Goal: Transaction & Acquisition: Book appointment/travel/reservation

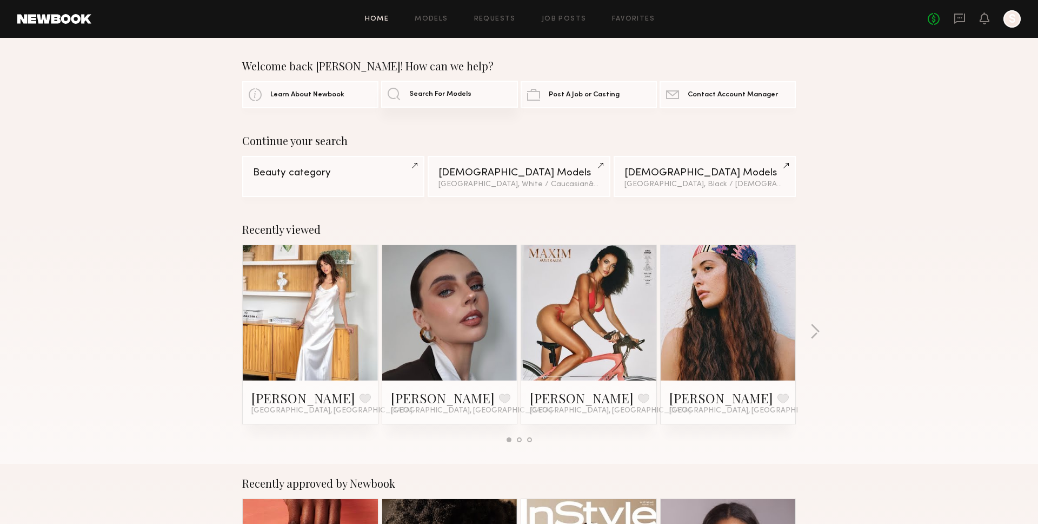
click at [456, 91] on span "Search For Models" at bounding box center [440, 94] width 62 height 7
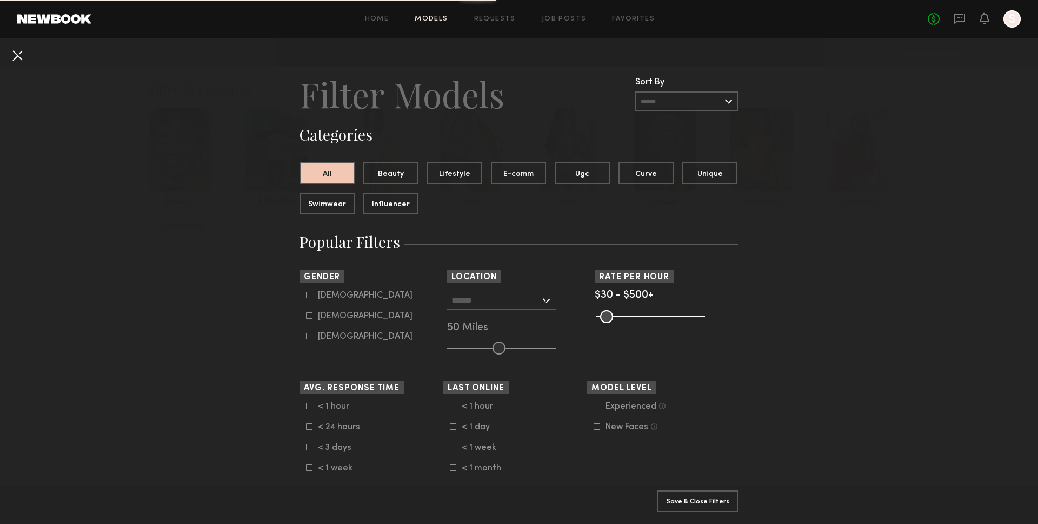
click at [20, 62] on button at bounding box center [17, 55] width 17 height 17
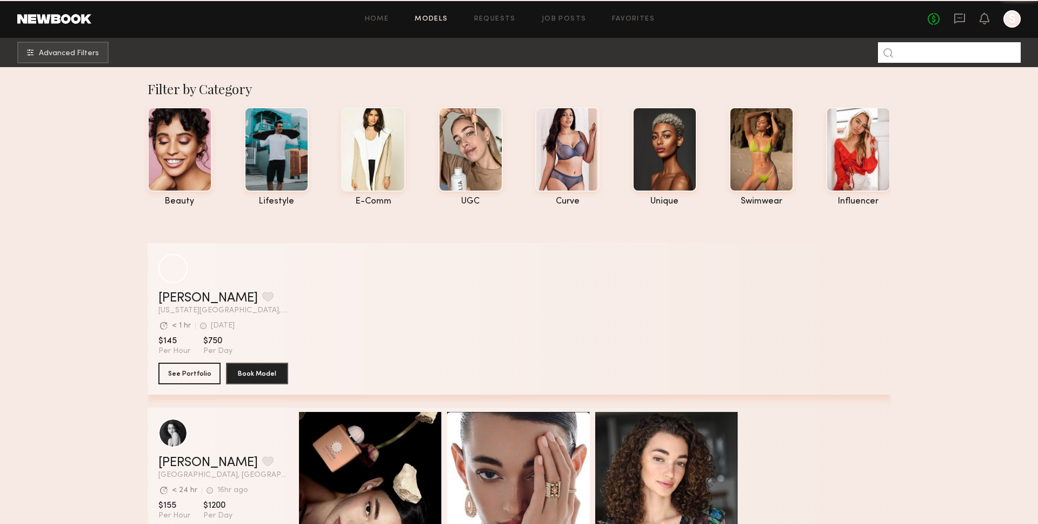
click at [1004, 52] on input at bounding box center [949, 52] width 143 height 21
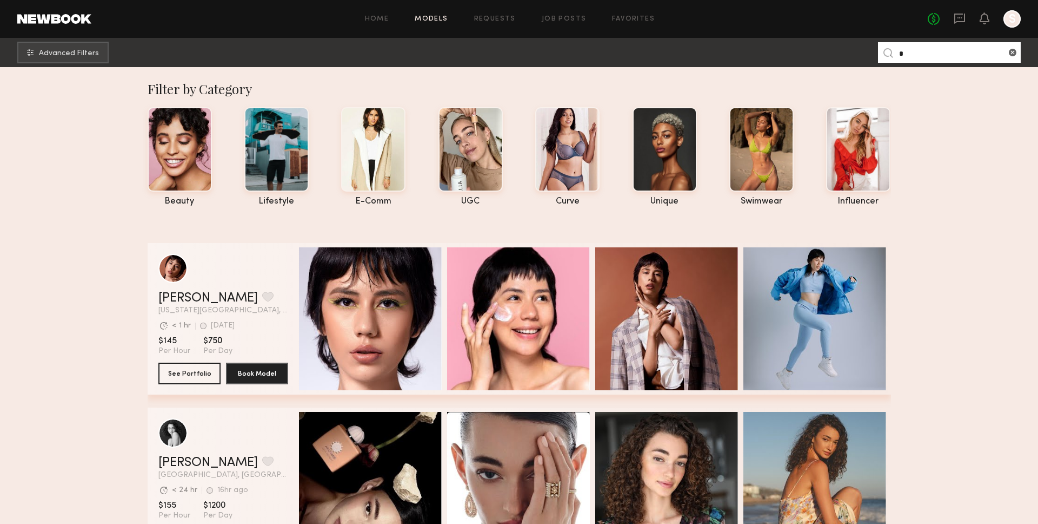
drag, startPoint x: 1004, startPoint y: 52, endPoint x: 1446, endPoint y: 154, distance: 453.5
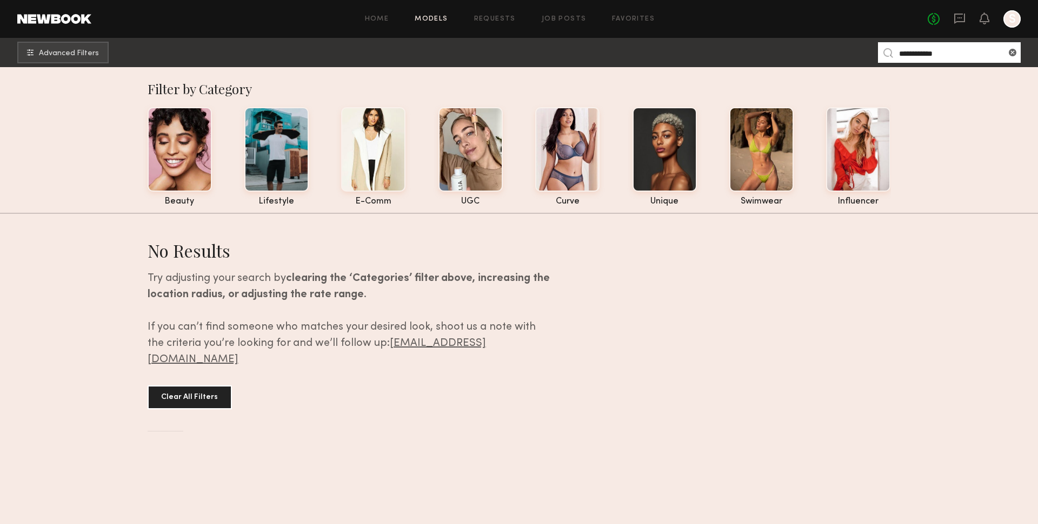
type input "**********"
click at [456, 330] on div "Try adjusting your search by clearing the ‘Categories’ filter above, increasing…" at bounding box center [349, 318] width 402 height 97
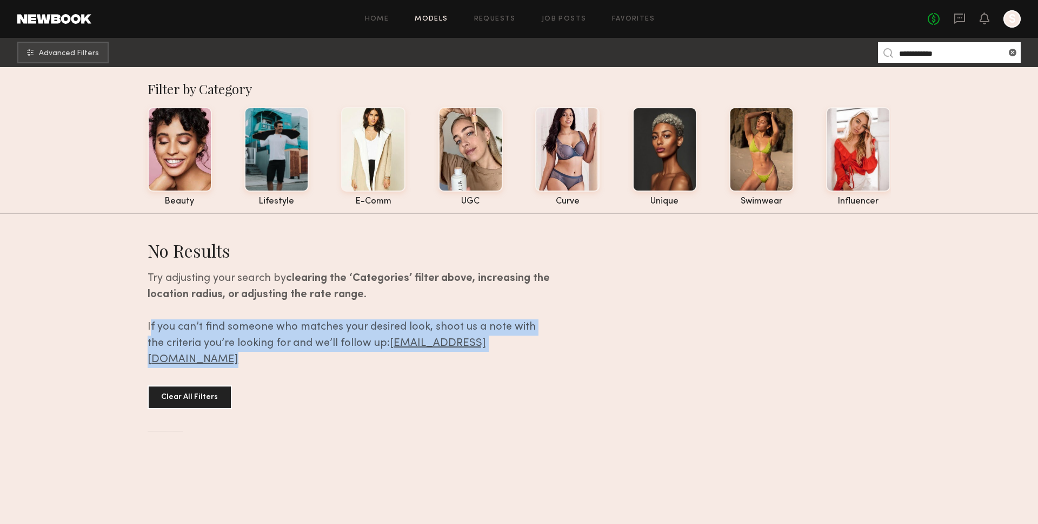
click at [456, 330] on div "Try adjusting your search by clearing the ‘Categories’ filter above, increasing…" at bounding box center [349, 318] width 402 height 97
click at [463, 329] on div "Try adjusting your search by clearing the ‘Categories’ filter above, increasing…" at bounding box center [349, 318] width 402 height 97
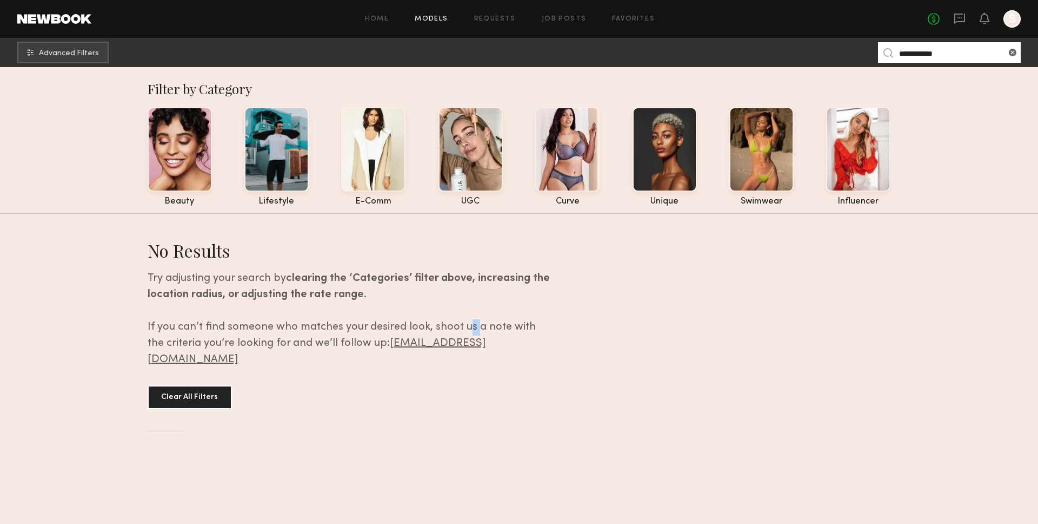
click at [463, 329] on div "Try adjusting your search by clearing the ‘Categories’ filter above, increasing…" at bounding box center [349, 318] width 402 height 97
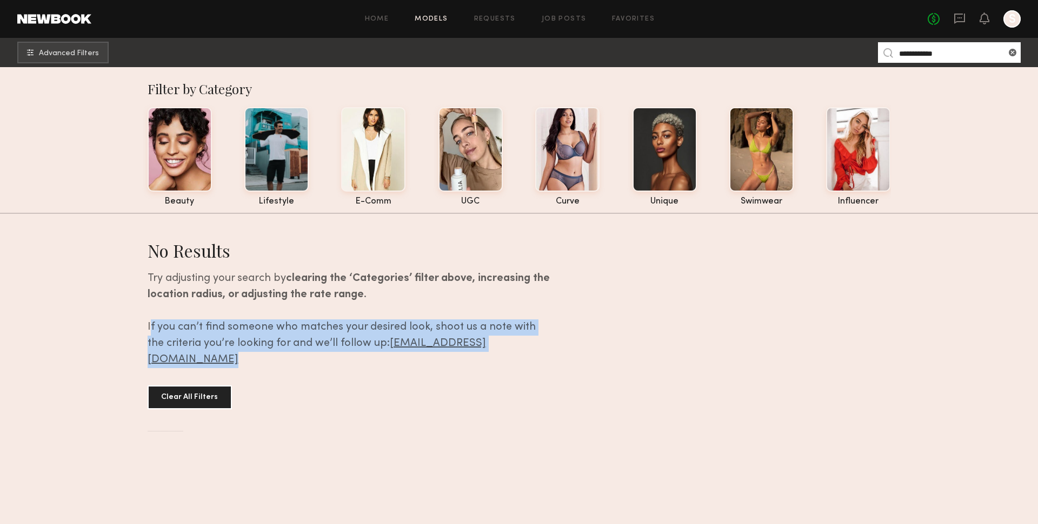
click at [463, 329] on div "Try adjusting your search by clearing the ‘Categories’ filter above, increasing…" at bounding box center [349, 318] width 402 height 97
click at [552, 346] on div "No Results Try adjusting your search by clearing the ‘Categories’ filter above,…" at bounding box center [520, 335] width 744 height 244
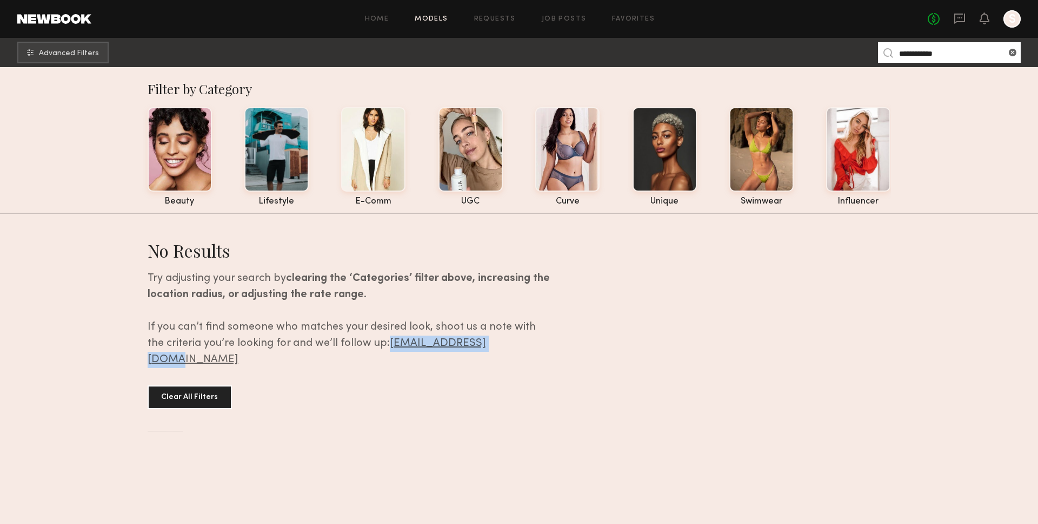
drag, startPoint x: 503, startPoint y: 349, endPoint x: 373, endPoint y: 349, distance: 130.9
click at [373, 349] on div "Try adjusting your search by clearing the ‘Categories’ filter above, increasing…" at bounding box center [349, 318] width 402 height 97
copy link "hq@newbookmodels.com"
click at [187, 118] on div at bounding box center [180, 148] width 64 height 84
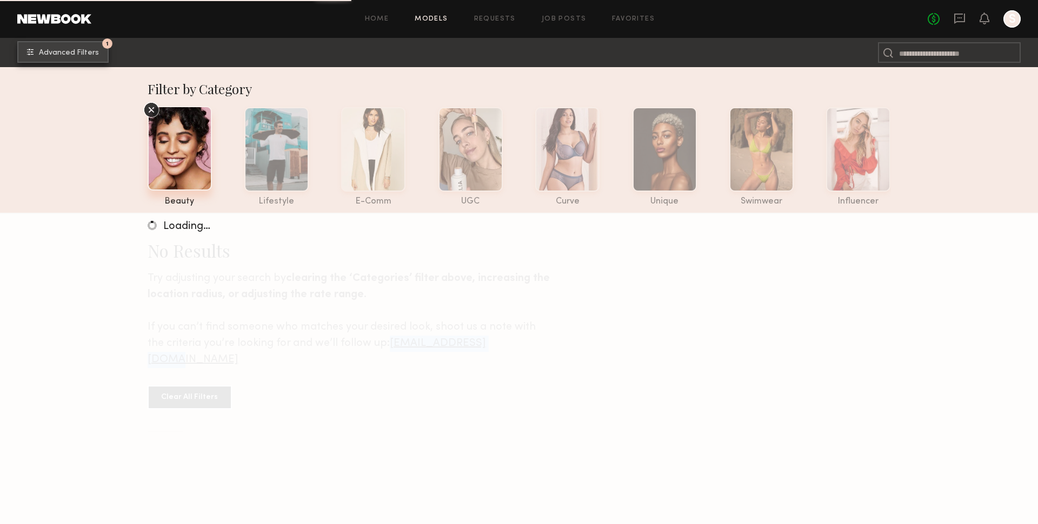
click at [68, 49] on span "Advanced Filters" at bounding box center [69, 53] width 60 height 8
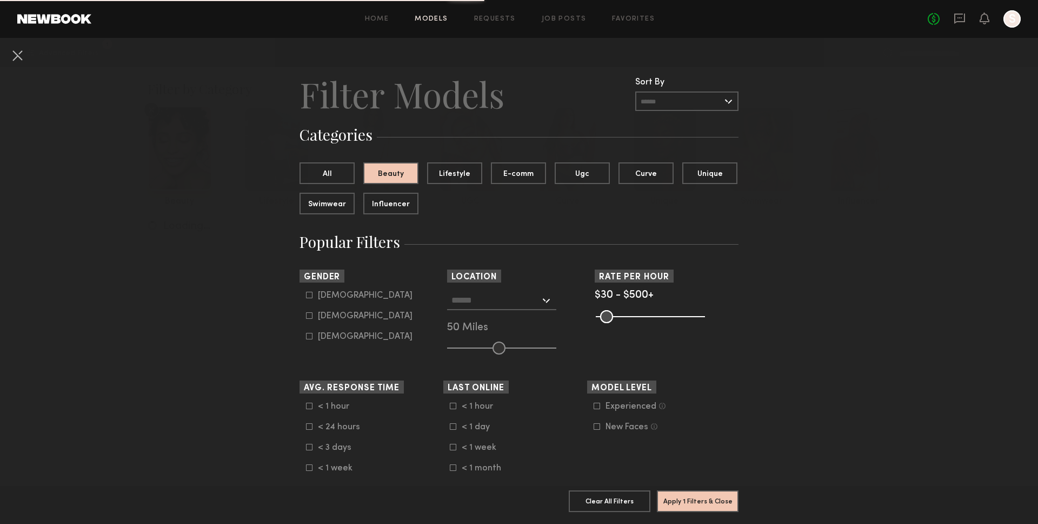
click at [528, 311] on div "Los Angeles, CA New York City, NY Brooklyn, NY Chicago, IL 50 Miles" at bounding box center [519, 322] width 144 height 64
click at [519, 309] on div at bounding box center [501, 299] width 109 height 19
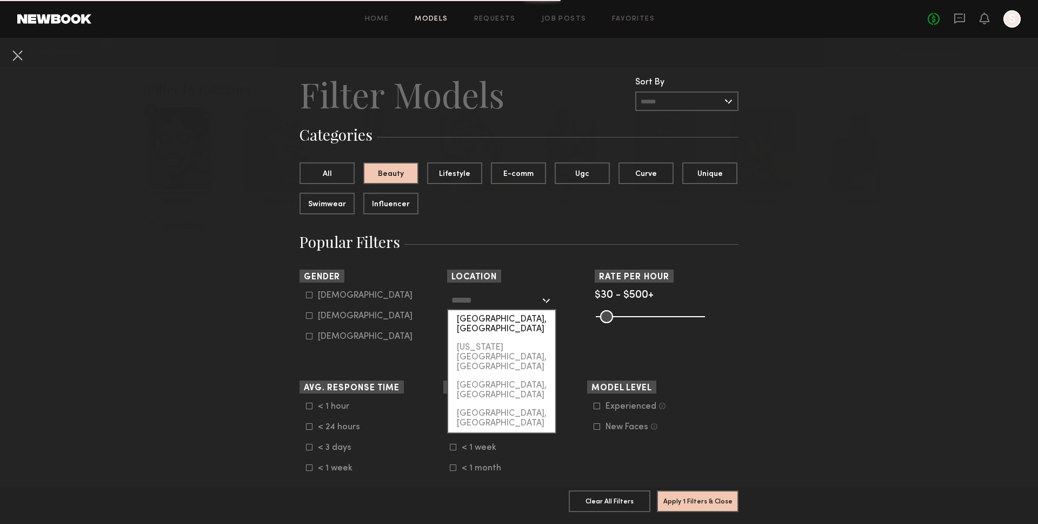
click at [518, 314] on div "[GEOGRAPHIC_DATA], [GEOGRAPHIC_DATA]" at bounding box center [501, 324] width 107 height 28
type input "**********"
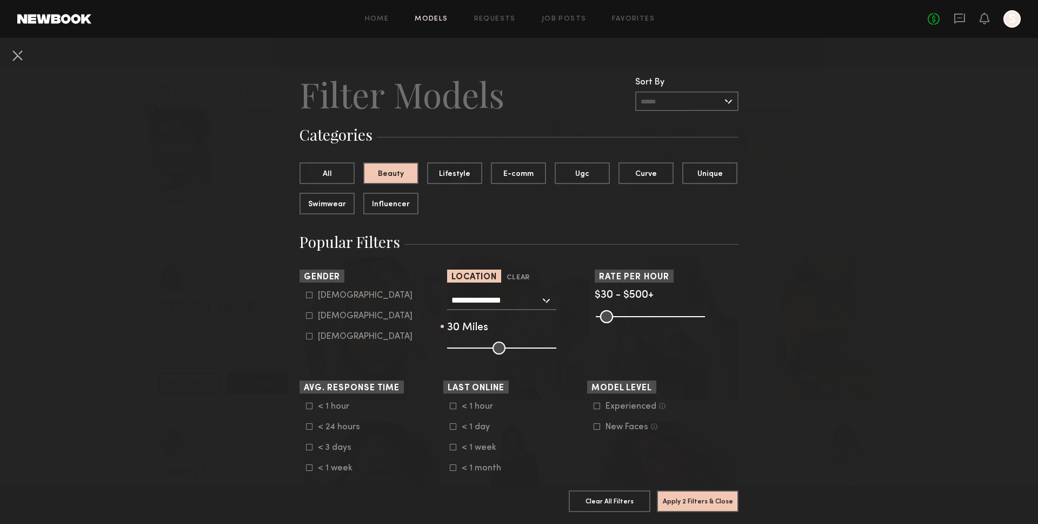
drag, startPoint x: 496, startPoint y: 347, endPoint x: 481, endPoint y: 349, distance: 15.8
type input "**"
click at [481, 349] on input "range" at bounding box center [501, 347] width 109 height 13
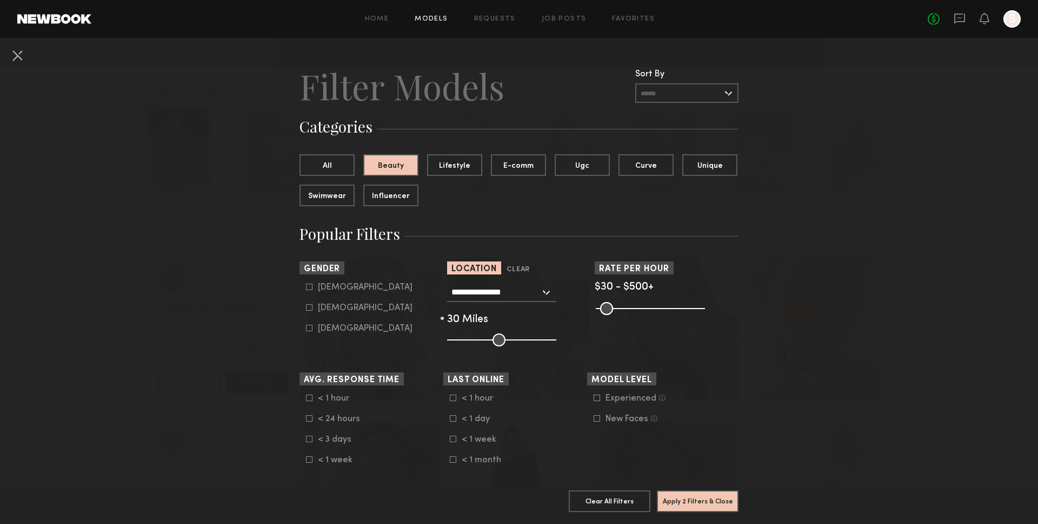
click at [327, 309] on div "Female" at bounding box center [365, 307] width 95 height 6
type input "**"
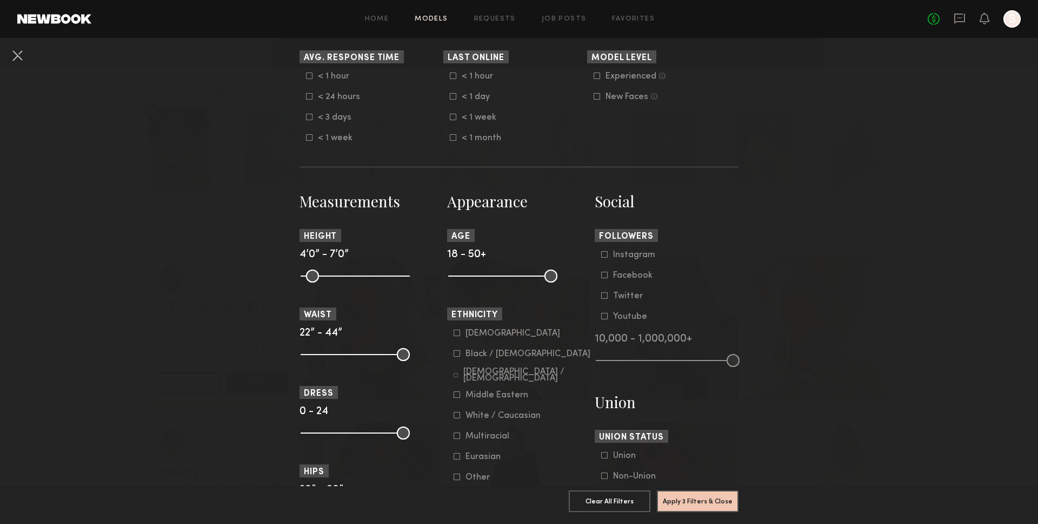
scroll to position [382, 0]
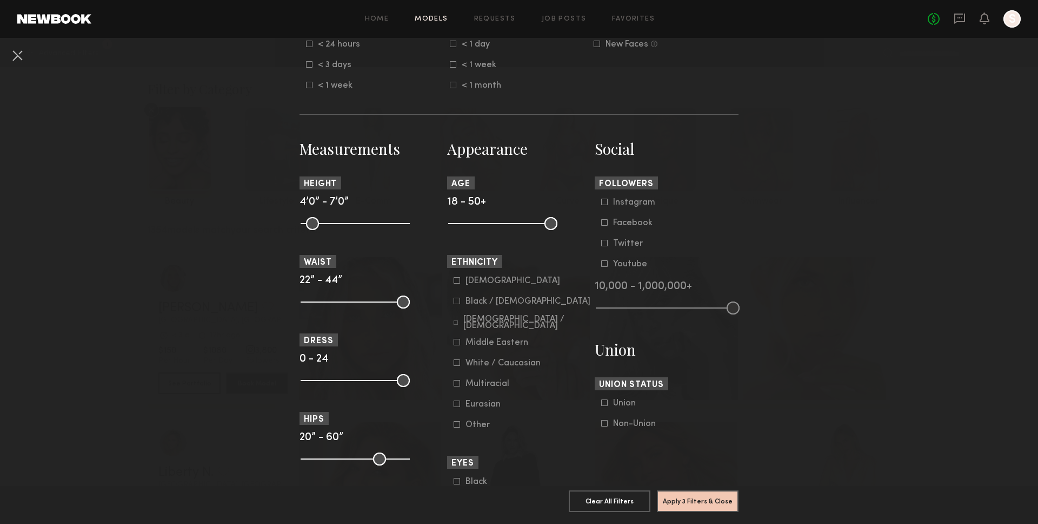
click at [493, 362] on div "White / Caucasian" at bounding box center [503, 363] width 75 height 6
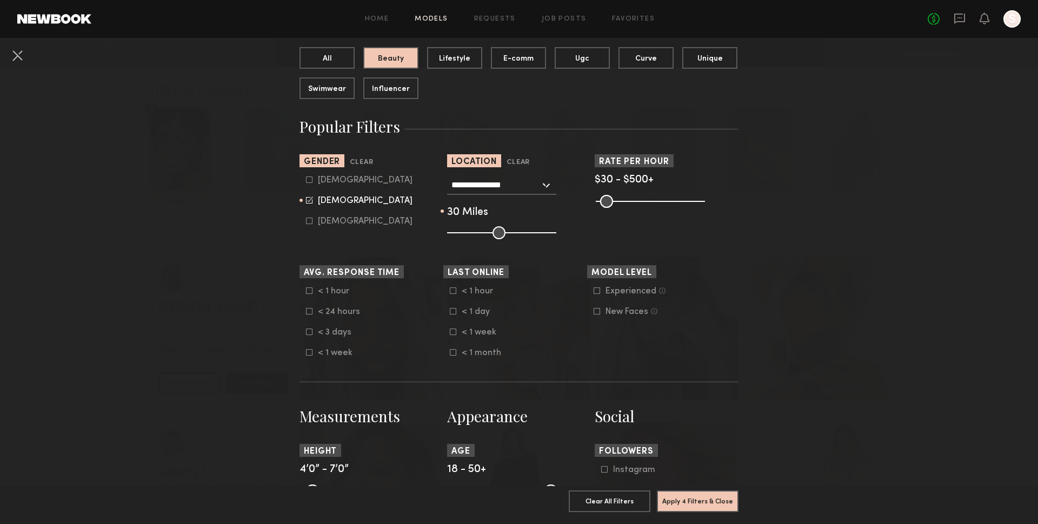
scroll to position [0, 0]
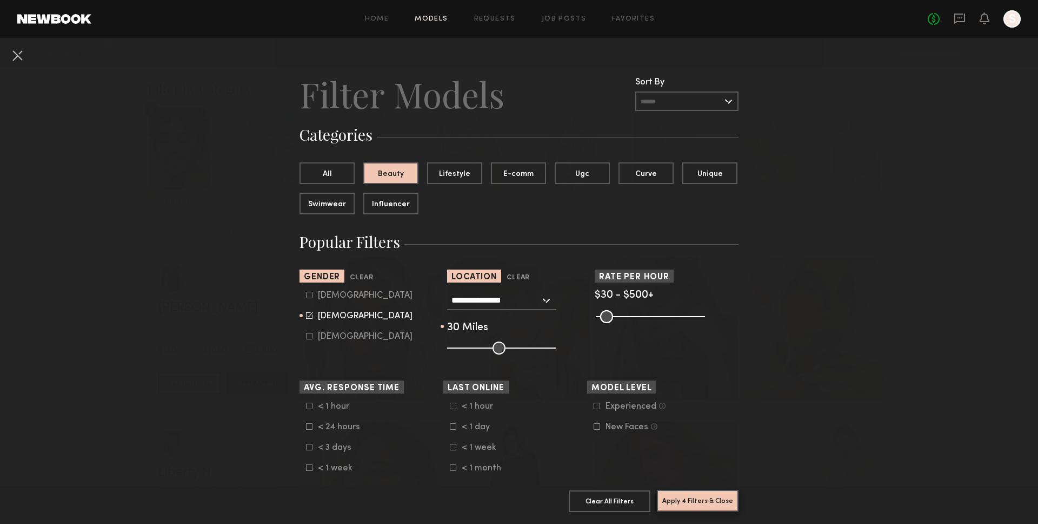
click at [721, 494] on button "Apply 4 Filters & Close" at bounding box center [698, 500] width 82 height 22
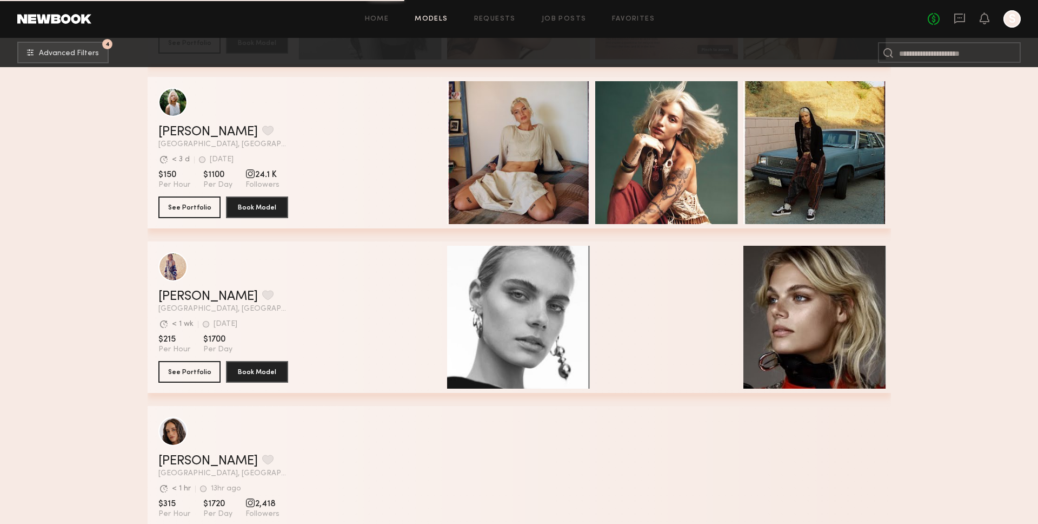
scroll to position [9417, 0]
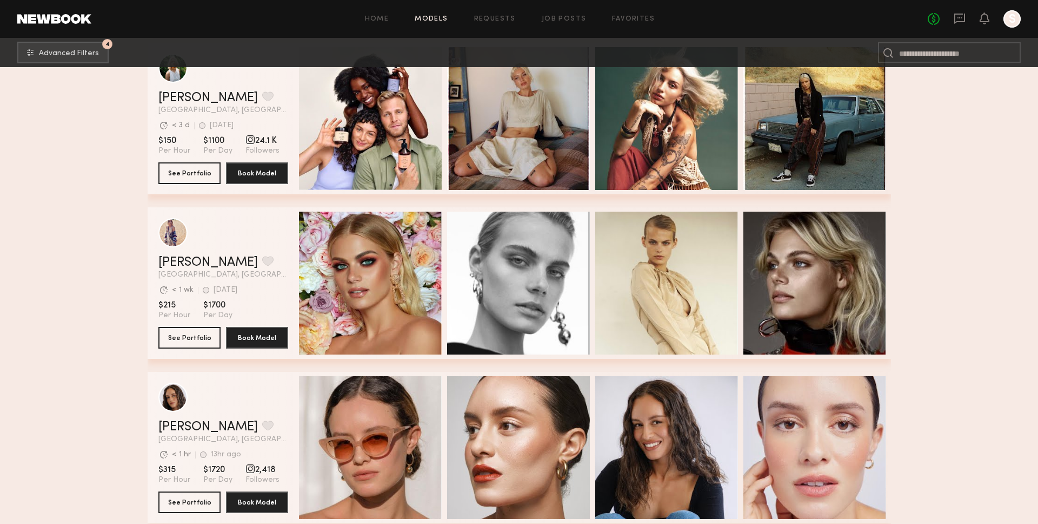
click at [201, 269] on div "Kristin K. Favorite Los Angeles, CA Avg. request response time < 1 wk 2wk ago L…" at bounding box center [223, 267] width 130 height 23
click at [197, 268] on link "[PERSON_NAME]" at bounding box center [208, 262] width 100 height 13
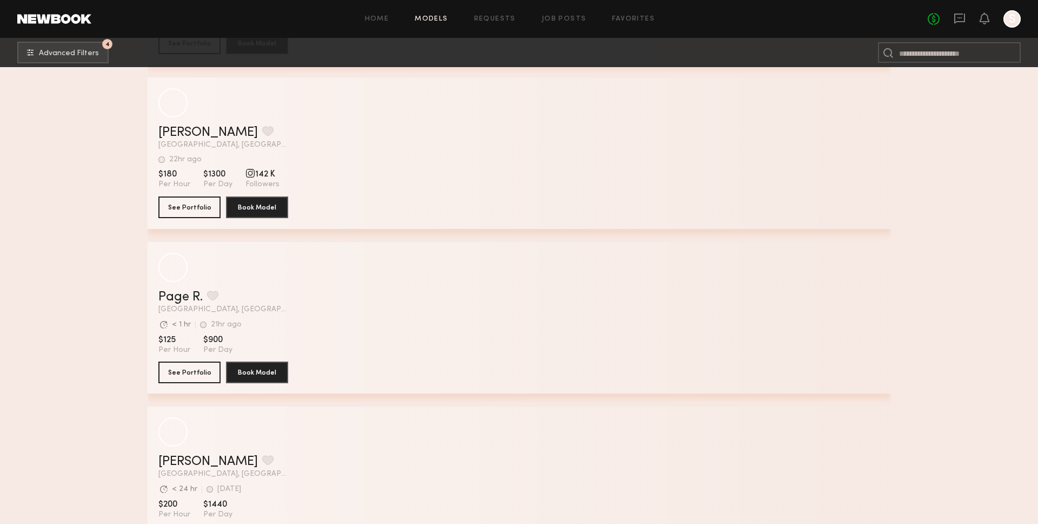
scroll to position [25893, 0]
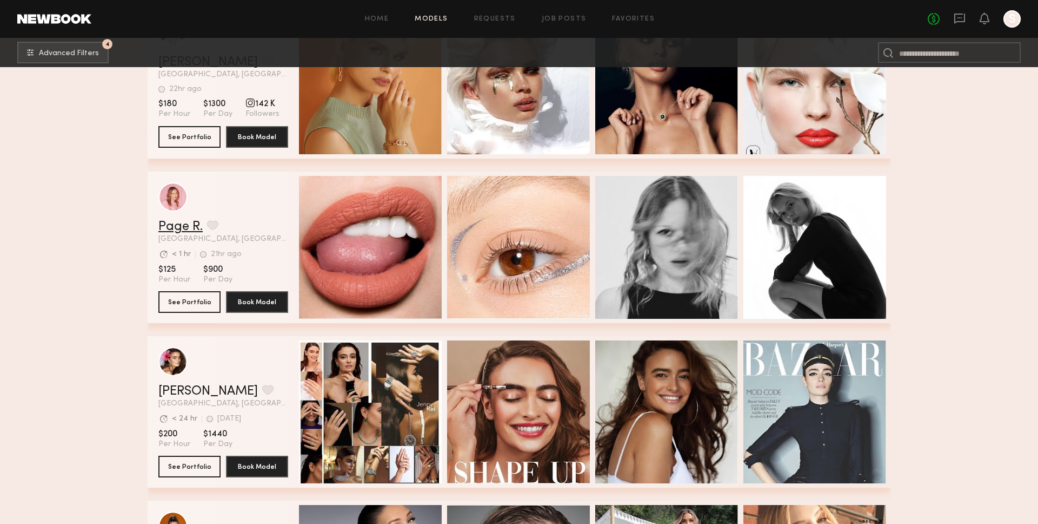
click at [186, 231] on link "Page R." at bounding box center [180, 226] width 44 height 13
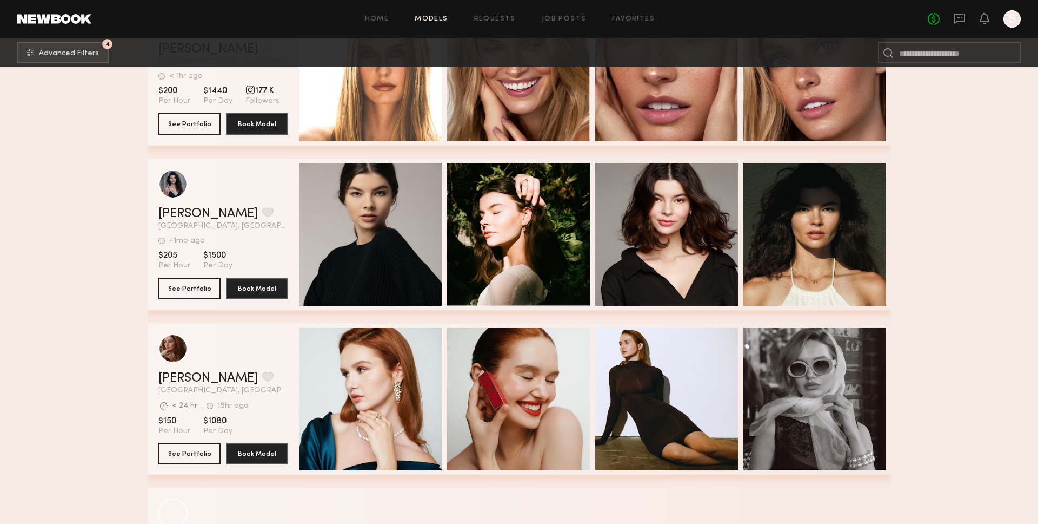
scroll to position [27395, 0]
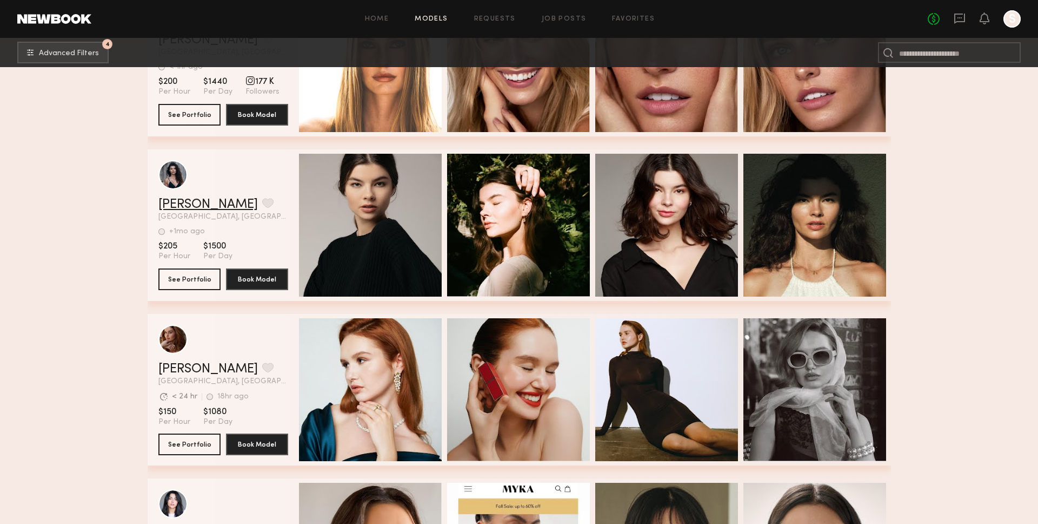
click at [201, 206] on link "Madi B." at bounding box center [208, 204] width 100 height 13
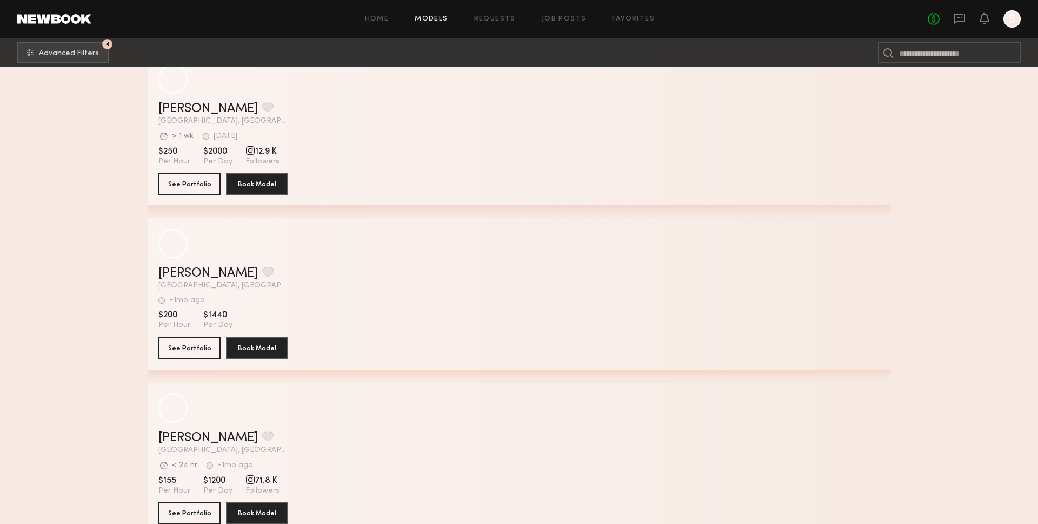
scroll to position [36187, 0]
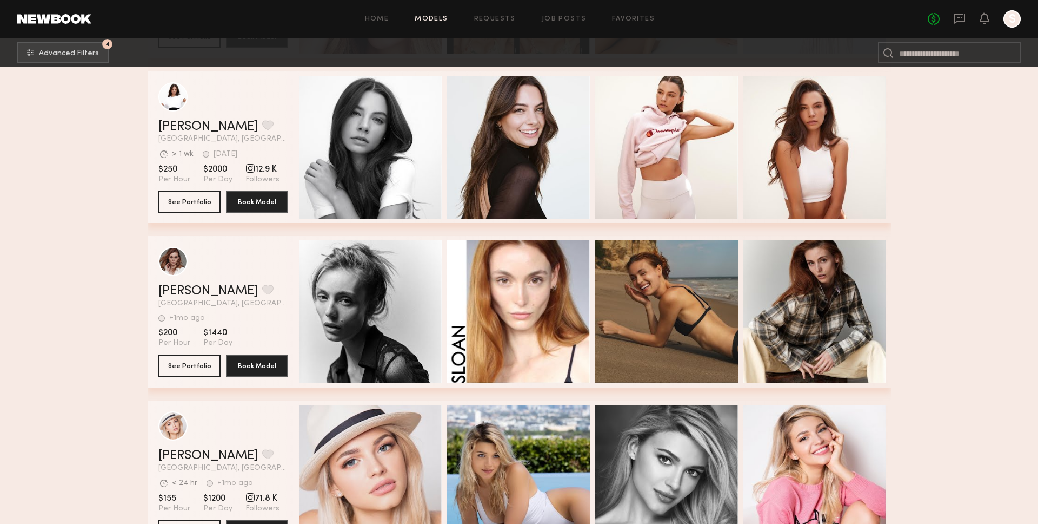
click at [254, 276] on header "Sloan W. Favorite Los Angeles, CA +1mo ago Last Online View Portfolio" at bounding box center [223, 277] width 130 height 61
click at [193, 289] on link "Sloan W." at bounding box center [208, 290] width 100 height 13
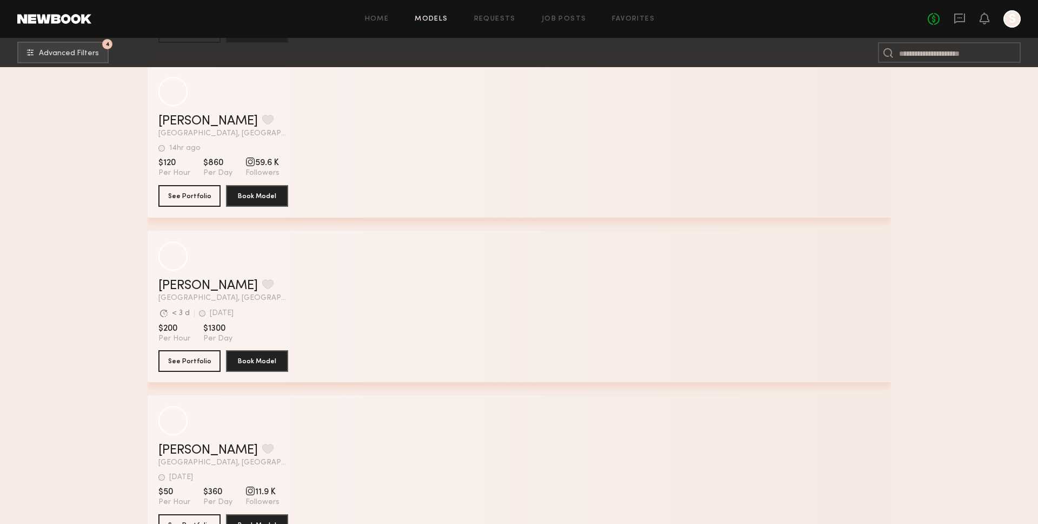
scroll to position [46092, 0]
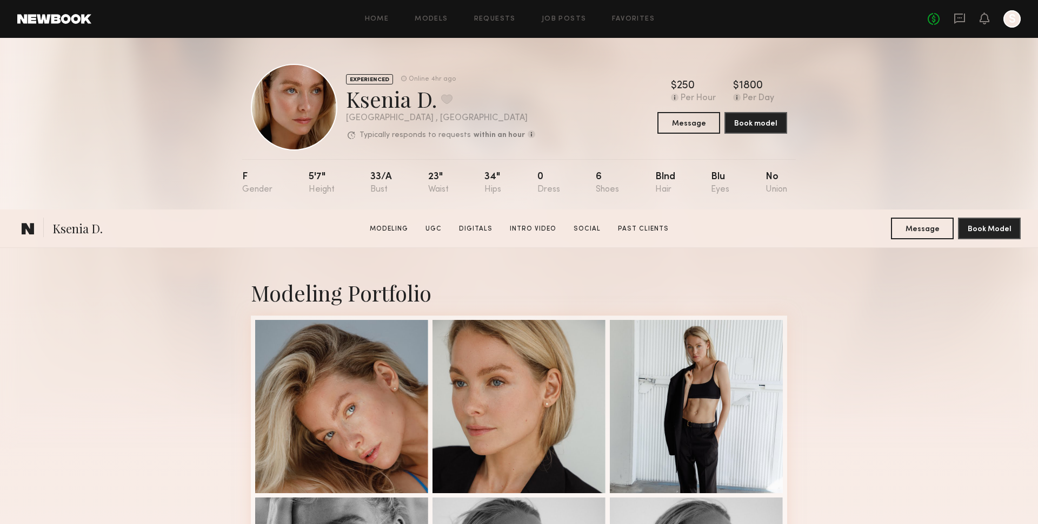
scroll to position [3308, 0]
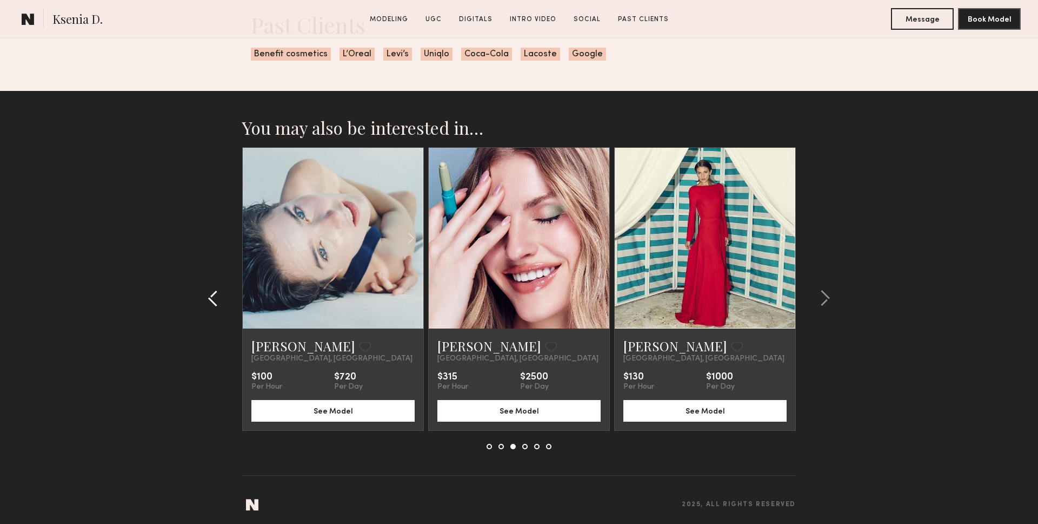
click at [216, 300] on common-icon at bounding box center [213, 297] width 11 height 17
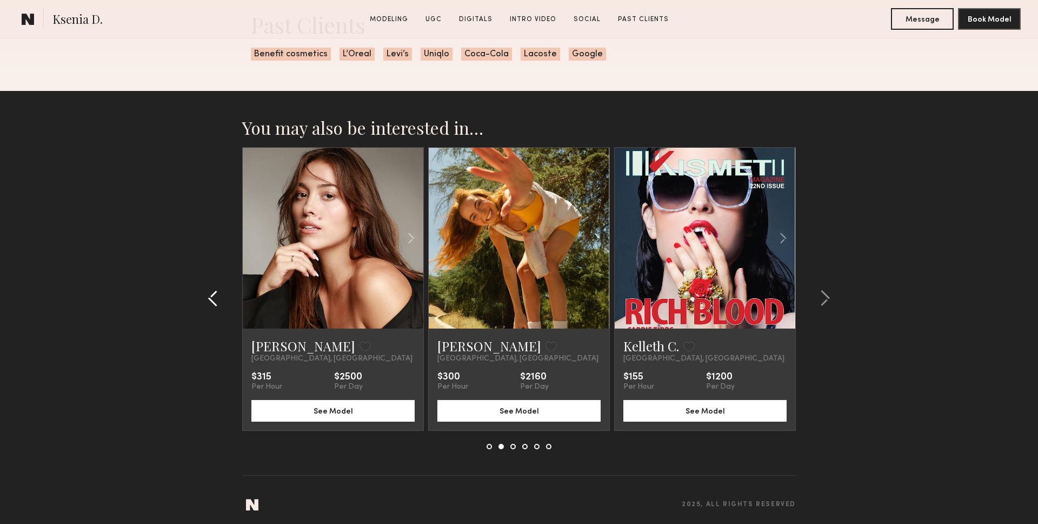
click at [216, 300] on common-icon at bounding box center [213, 297] width 11 height 17
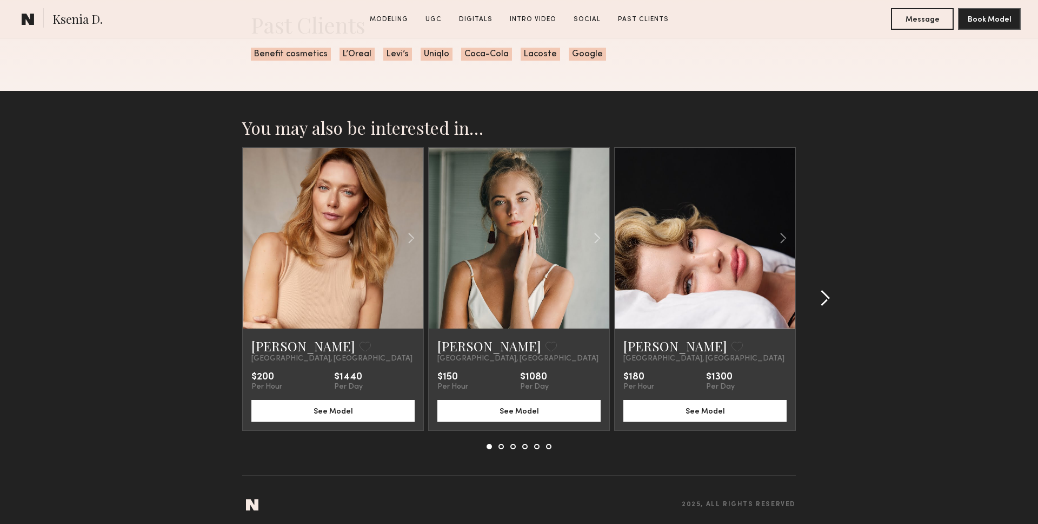
click at [821, 298] on common-icon at bounding box center [825, 297] width 11 height 17
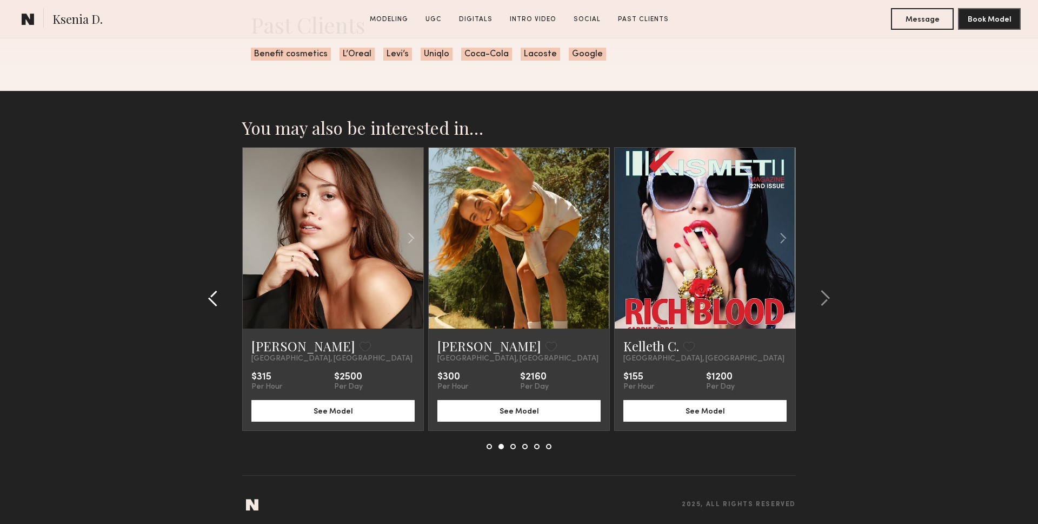
click at [221, 284] on div at bounding box center [216, 298] width 52 height 302
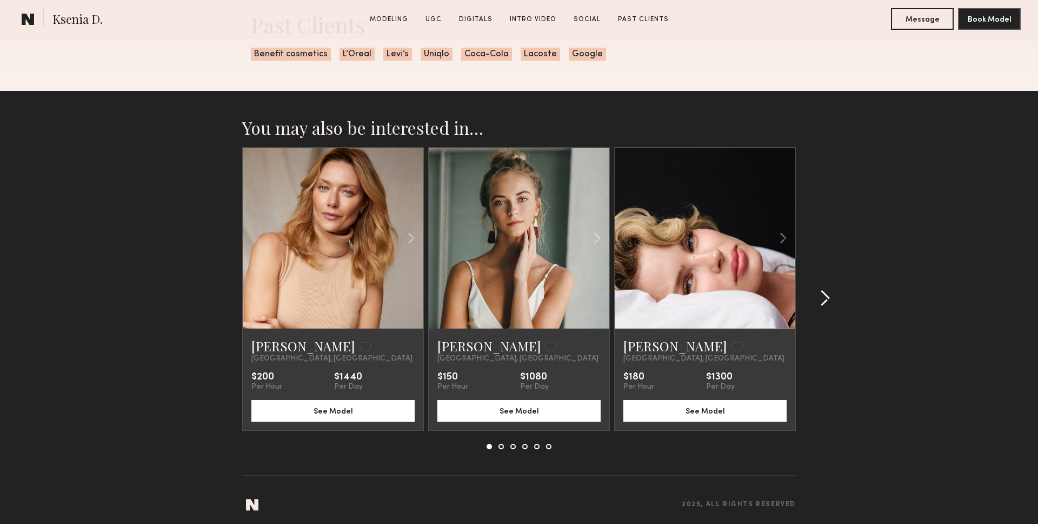
click at [821, 296] on common-icon at bounding box center [825, 297] width 11 height 17
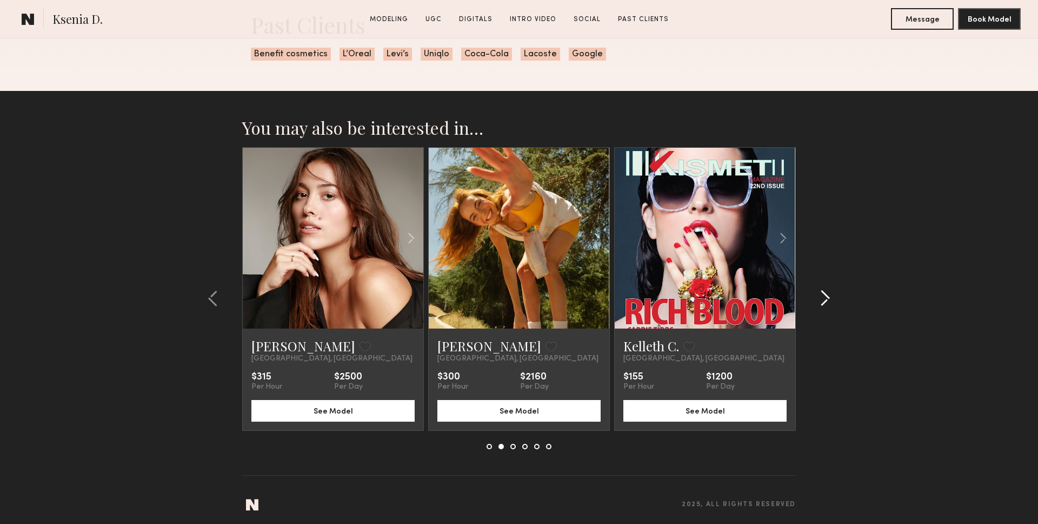
click at [821, 296] on common-icon at bounding box center [825, 297] width 11 height 17
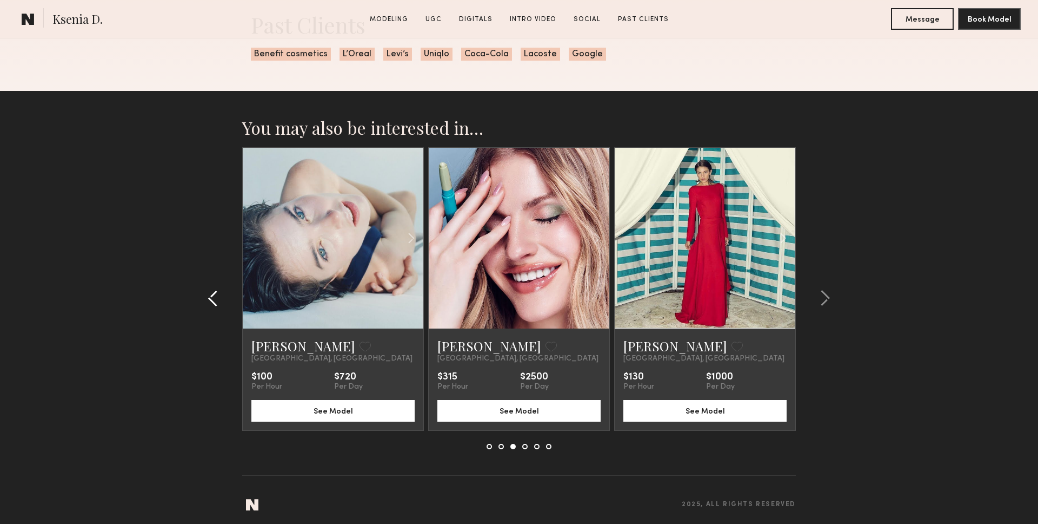
click at [224, 307] on div at bounding box center [216, 298] width 52 height 302
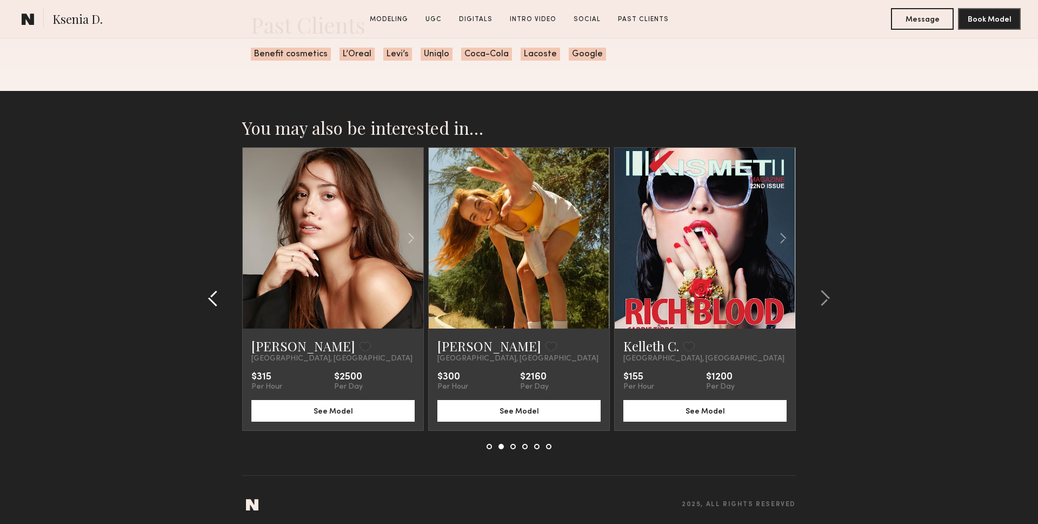
click at [228, 307] on div at bounding box center [216, 298] width 52 height 302
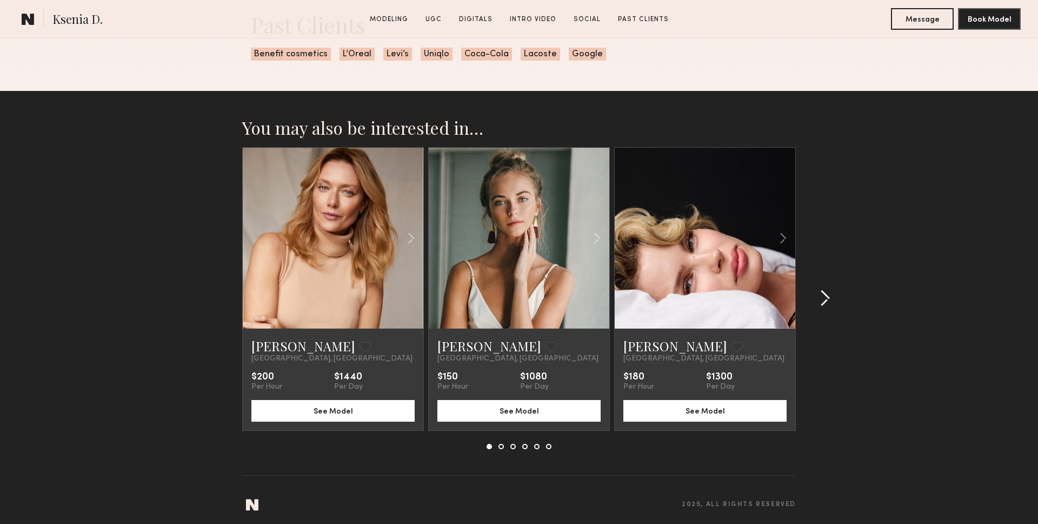
click at [824, 304] on common-icon at bounding box center [825, 297] width 11 height 17
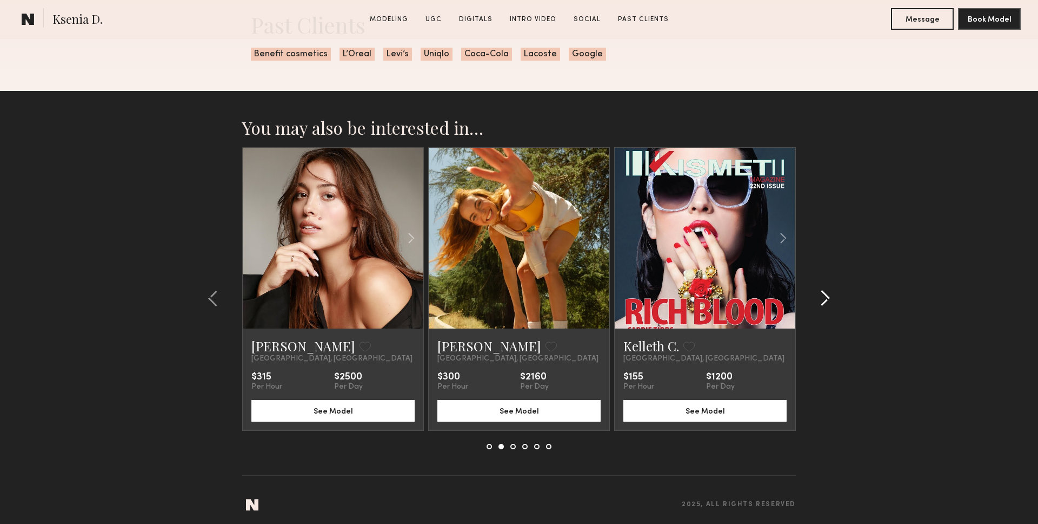
click at [824, 304] on common-icon at bounding box center [825, 297] width 11 height 17
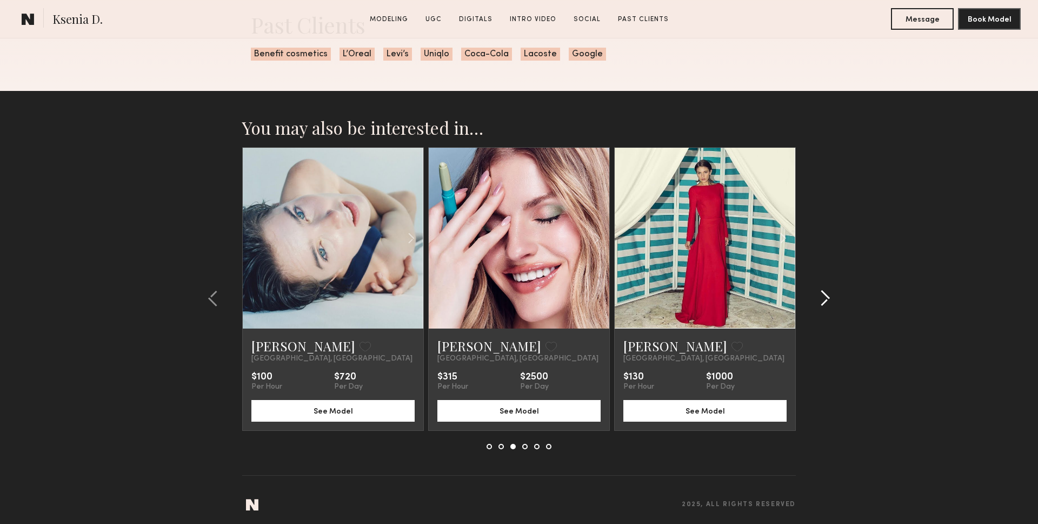
click at [824, 304] on common-icon at bounding box center [825, 297] width 11 height 17
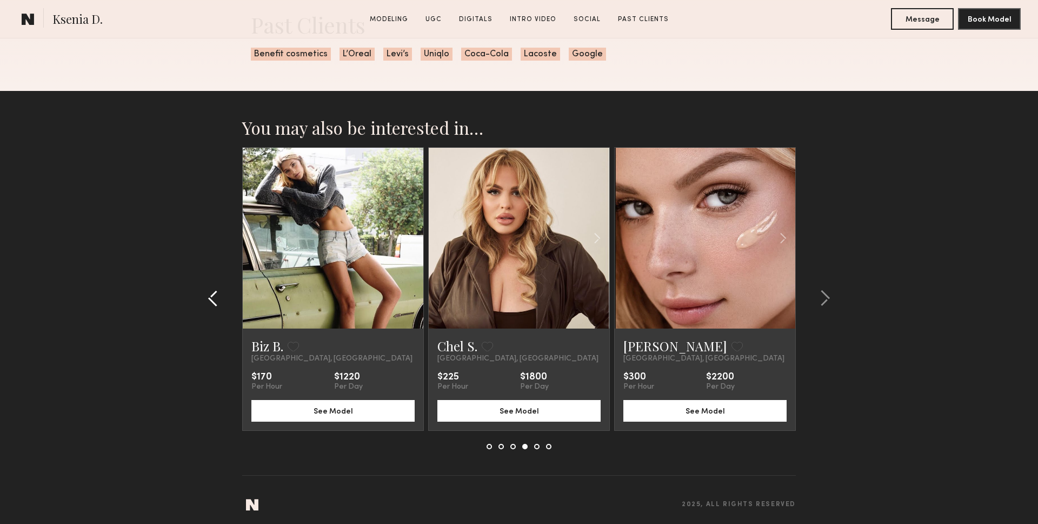
click at [206, 287] on div at bounding box center [216, 298] width 52 height 302
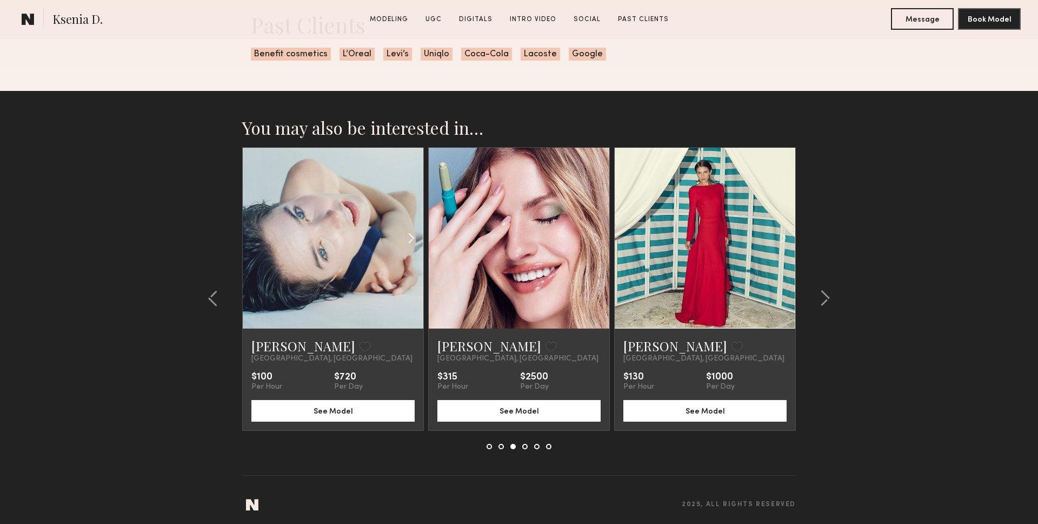
click at [373, 269] on div at bounding box center [393, 238] width 59 height 181
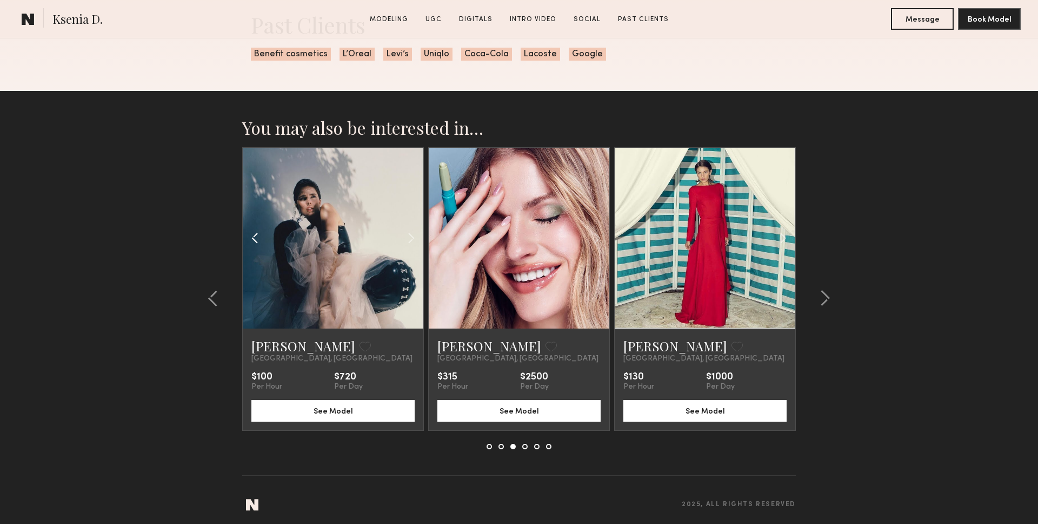
click at [267, 267] on div at bounding box center [272, 238] width 59 height 181
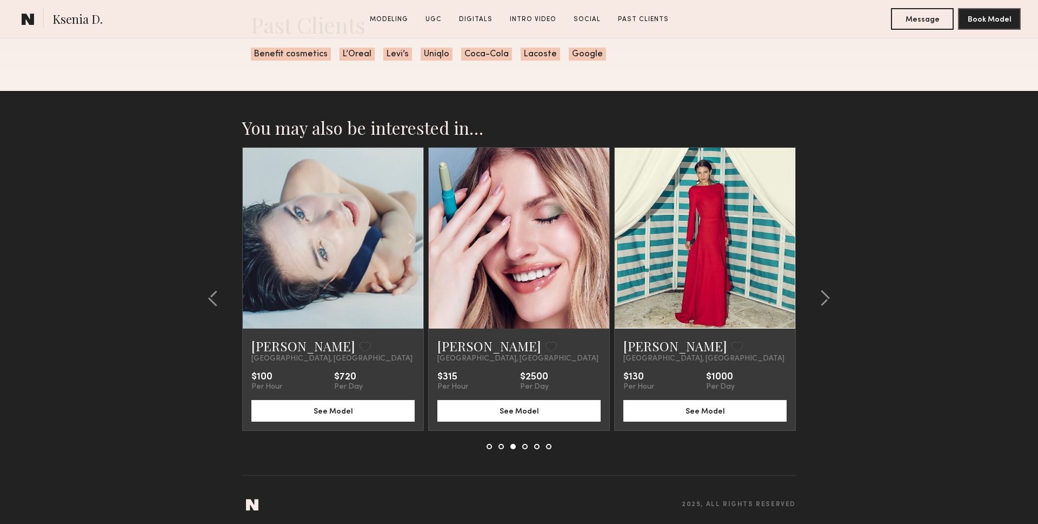
click at [310, 279] on link at bounding box center [333, 238] width 62 height 181
click at [837, 288] on div at bounding box center [822, 298] width 52 height 302
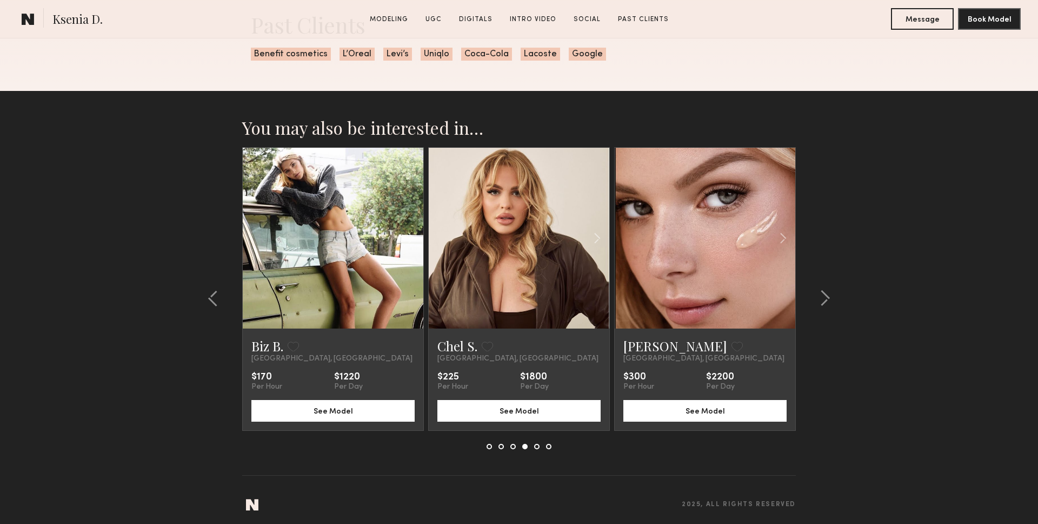
click at [708, 281] on link at bounding box center [705, 238] width 62 height 181
click at [812, 282] on div at bounding box center [822, 298] width 52 height 302
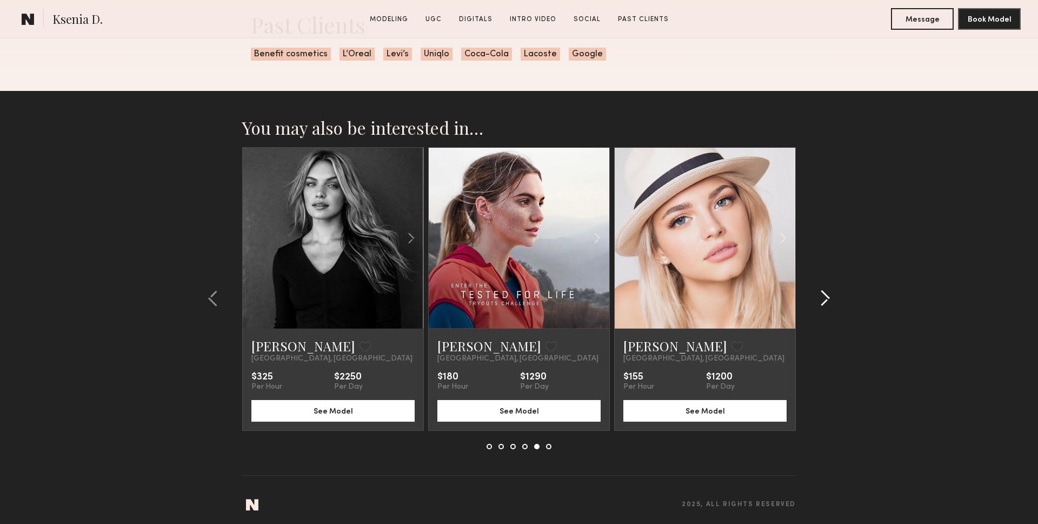
click at [837, 302] on div at bounding box center [822, 298] width 52 height 302
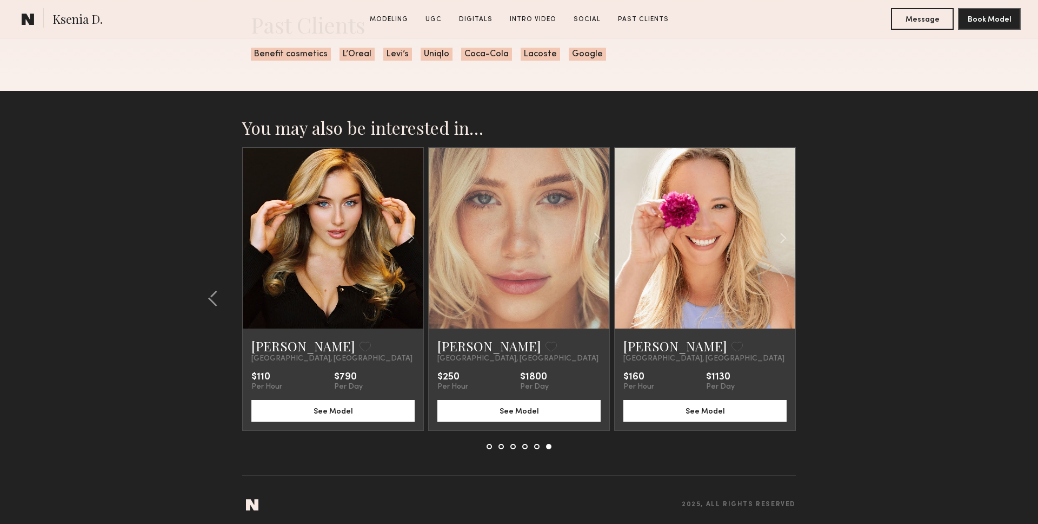
click at [536, 276] on link at bounding box center [519, 238] width 62 height 181
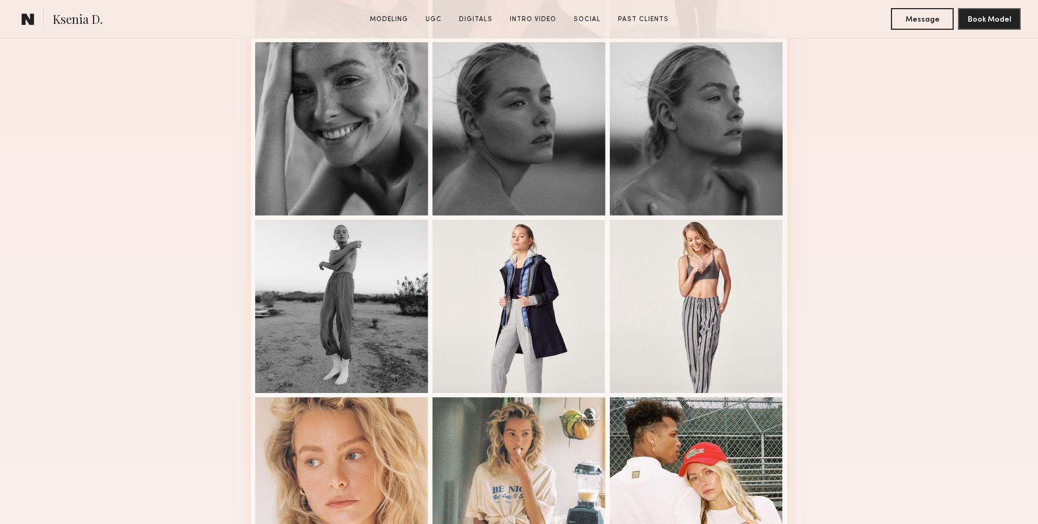
scroll to position [110, 0]
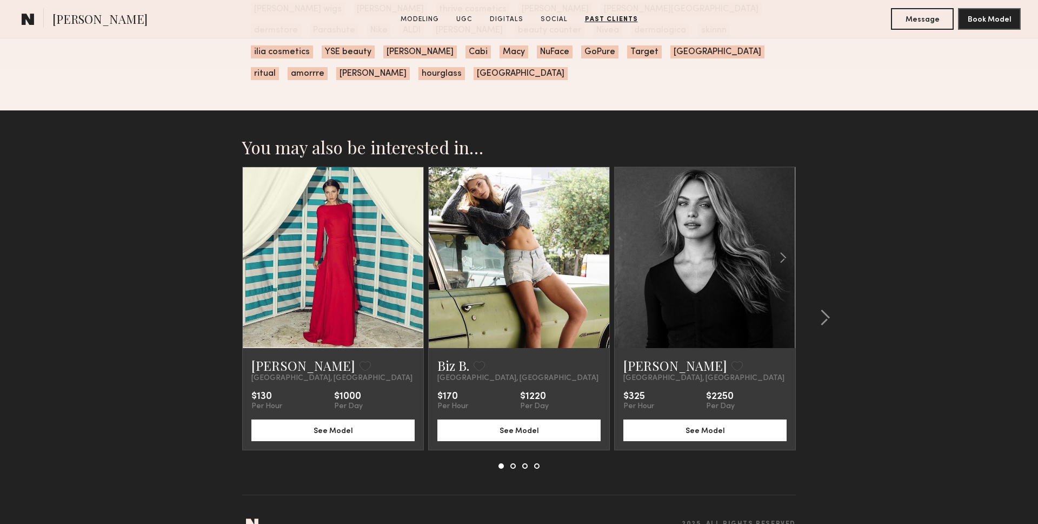
scroll to position [3542, 0]
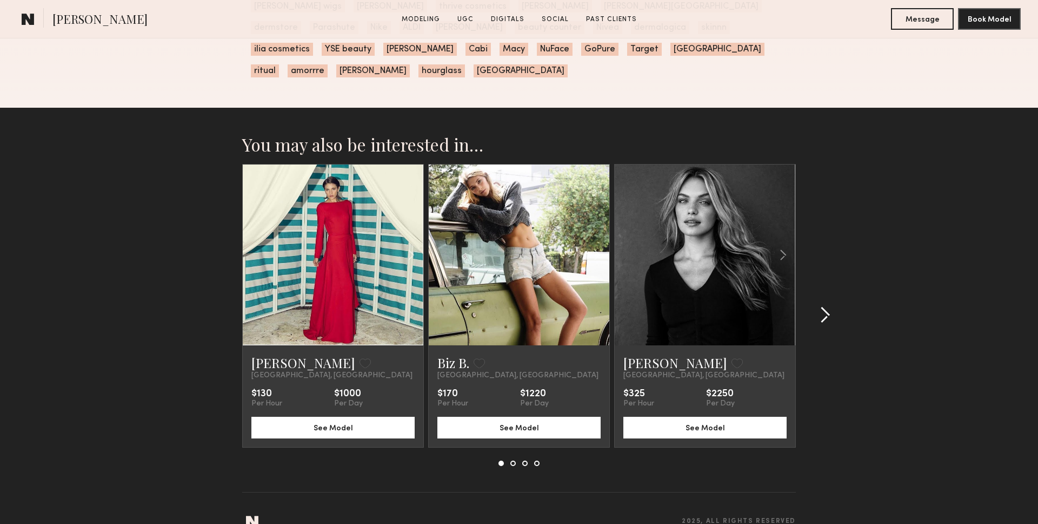
click at [843, 308] on div at bounding box center [822, 315] width 52 height 302
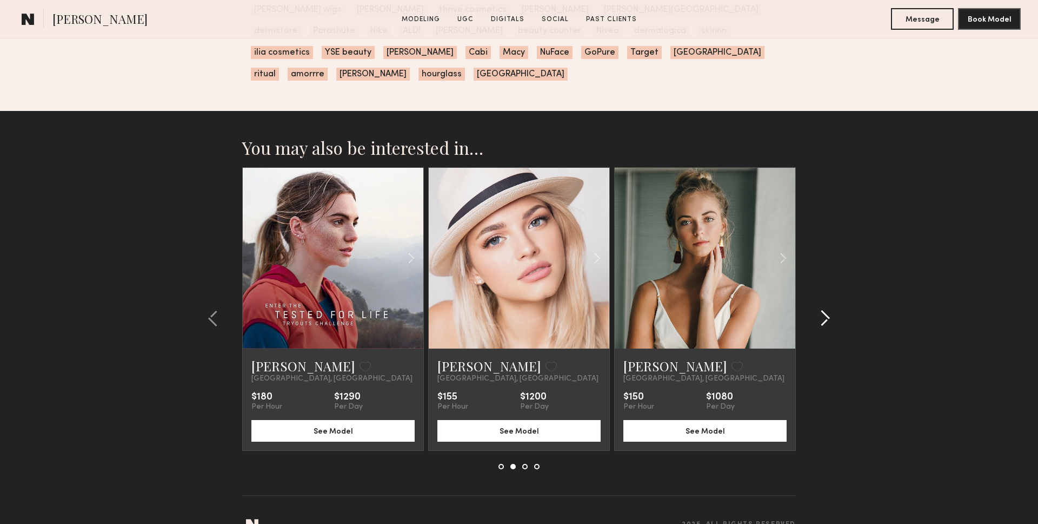
click at [842, 308] on div at bounding box center [822, 318] width 52 height 302
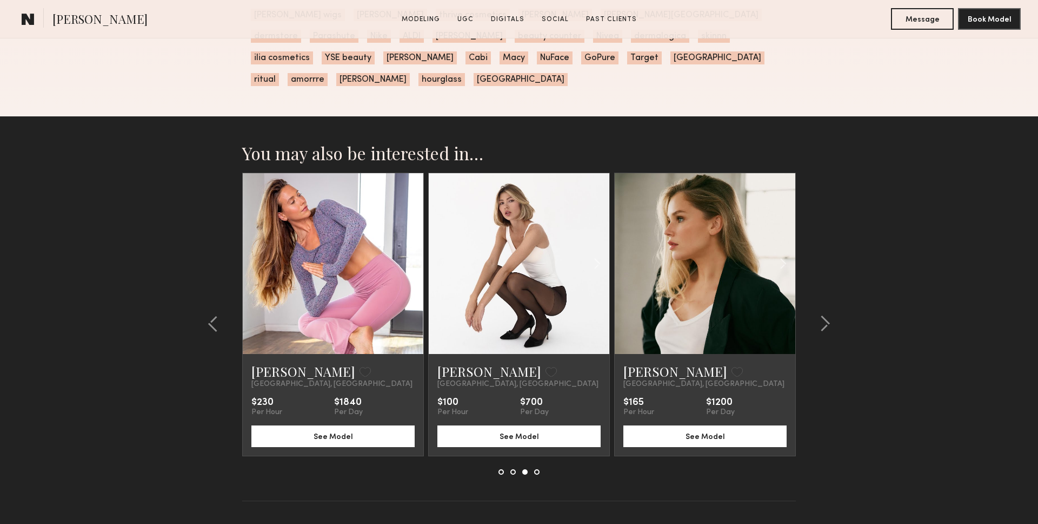
scroll to position [3532, 0]
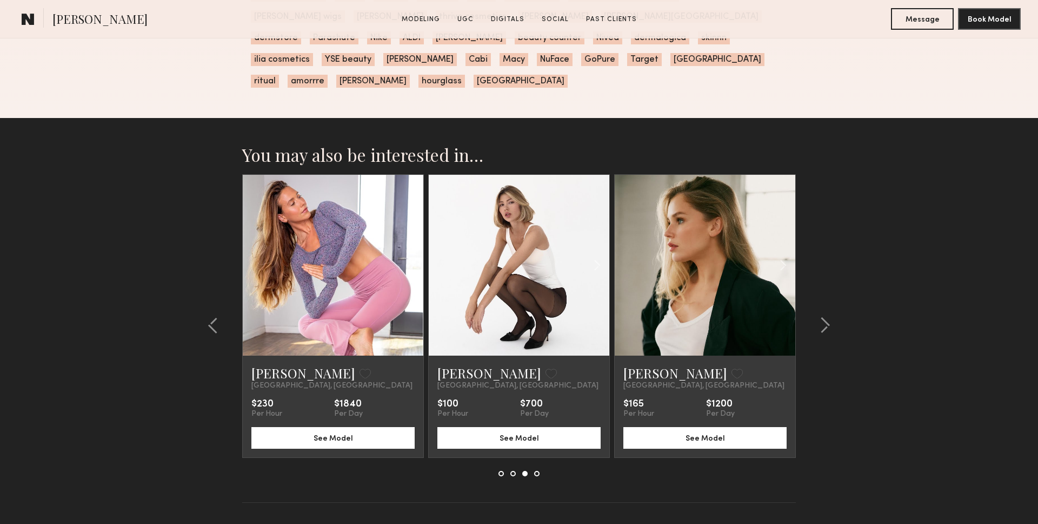
click at [360, 234] on link at bounding box center [333, 265] width 62 height 181
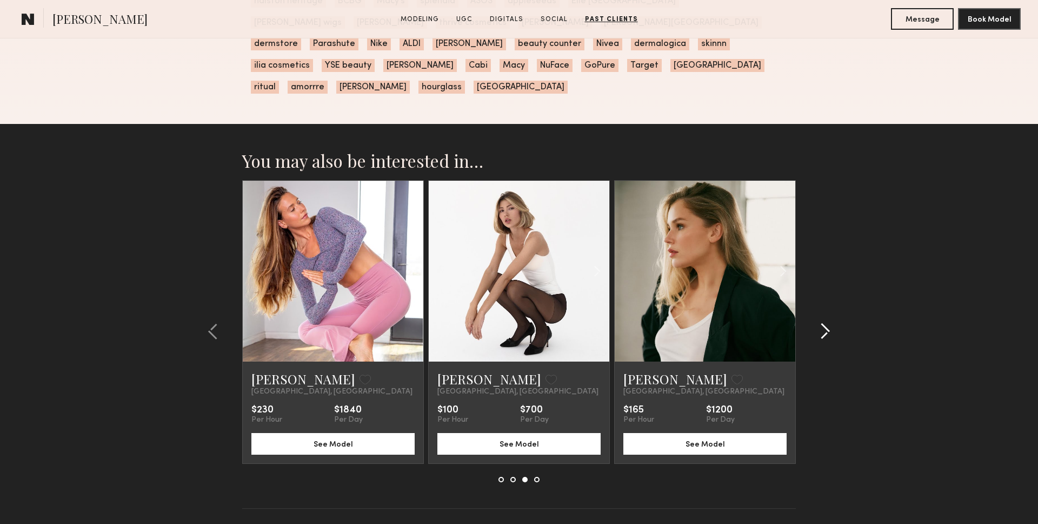
scroll to position [3542, 0]
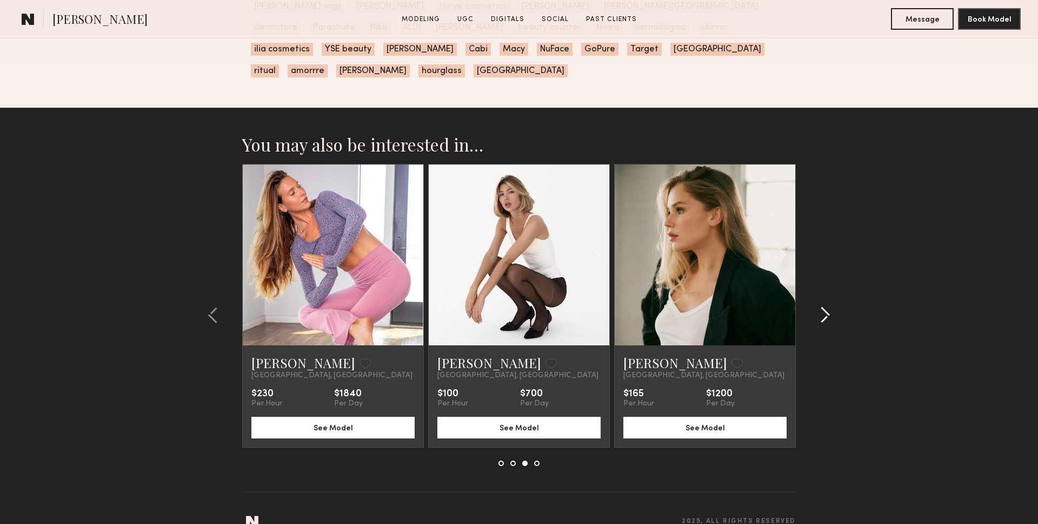
click at [816, 306] on button at bounding box center [821, 314] width 17 height 17
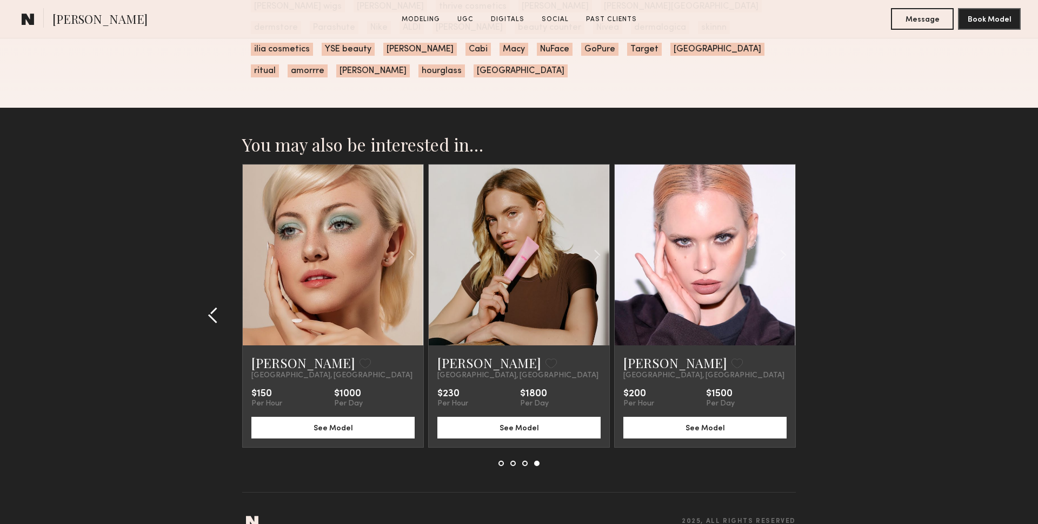
click at [217, 282] on div at bounding box center [216, 315] width 52 height 302
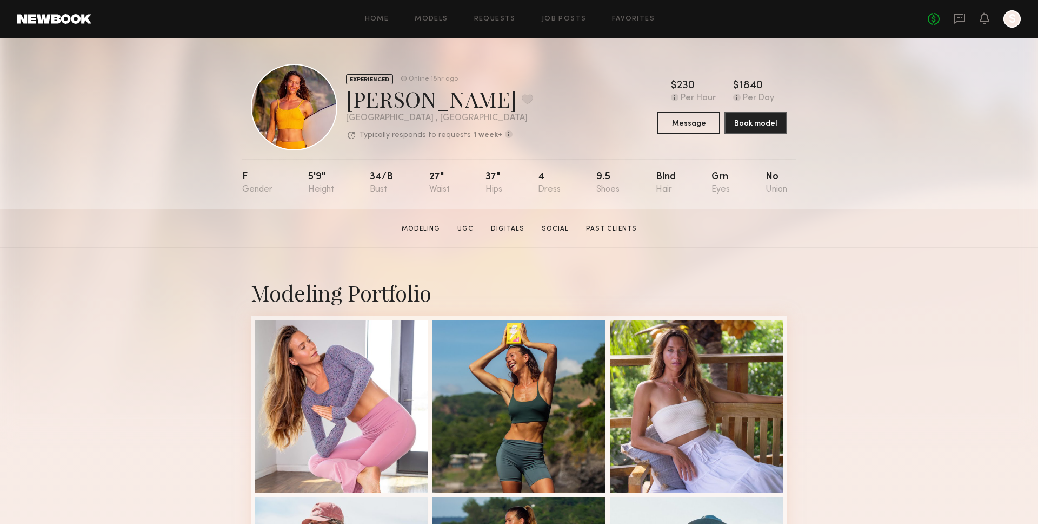
click at [156, 241] on section "[PERSON_NAME] Modeling UGC Digitals Social Past Clients Message Book Model" at bounding box center [519, 228] width 1038 height 38
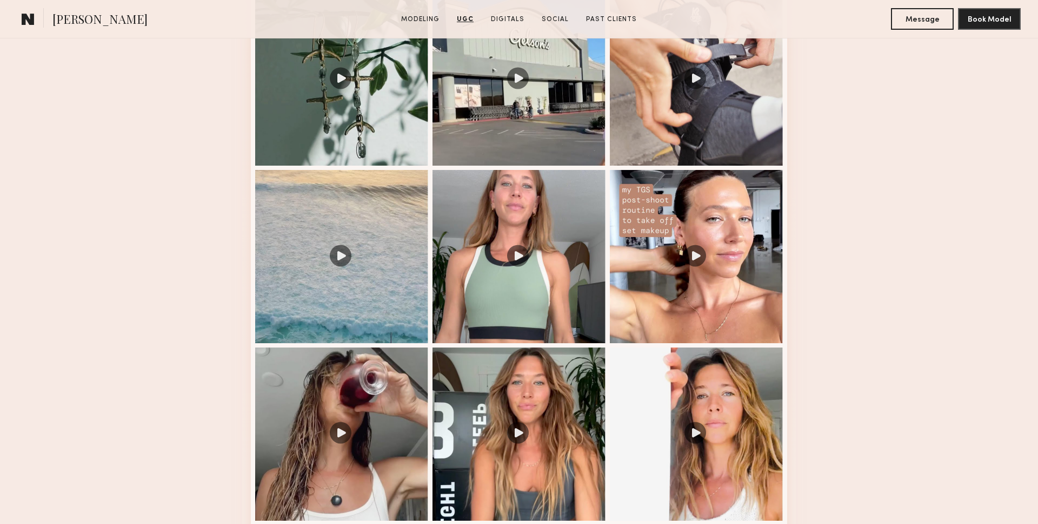
scroll to position [1051, 0]
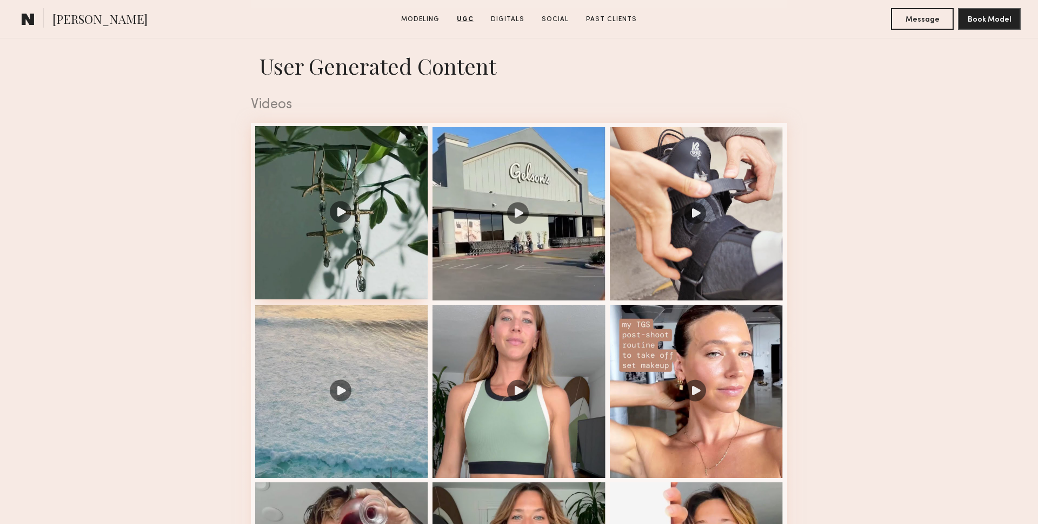
click at [323, 201] on div at bounding box center [341, 212] width 173 height 173
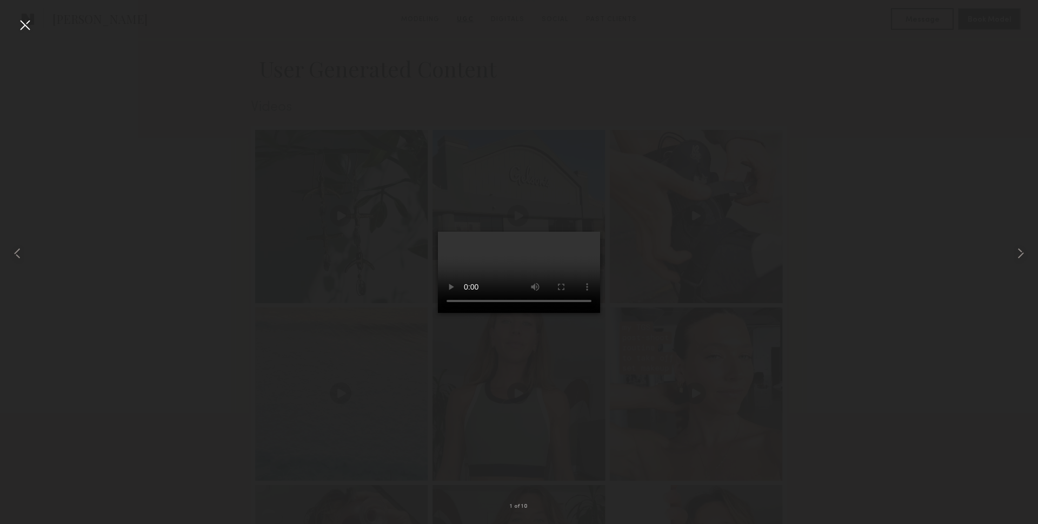
scroll to position [1051, 0]
click at [1011, 260] on div at bounding box center [1018, 253] width 42 height 472
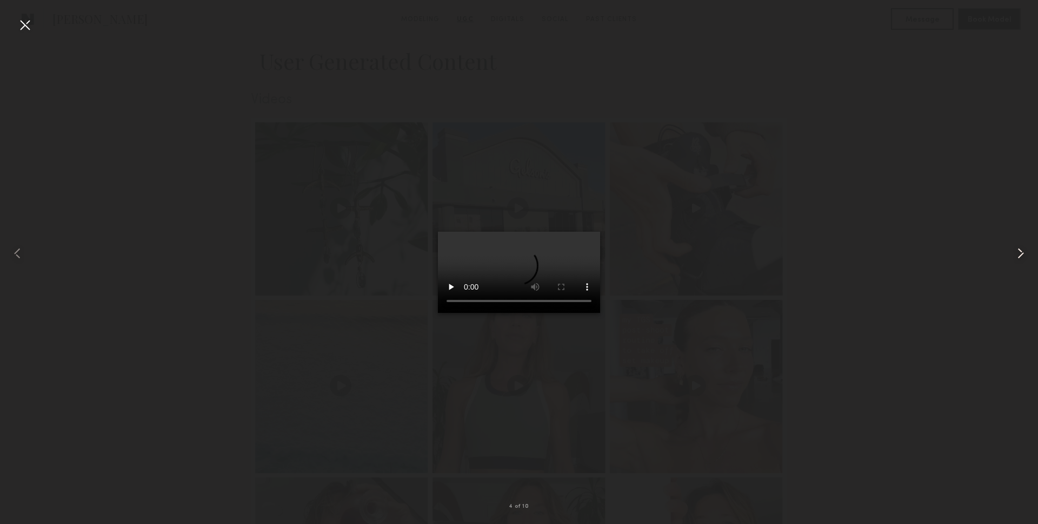
scroll to position [1051, 0]
click at [899, 237] on div at bounding box center [519, 253] width 1038 height 472
click at [468, 231] on video at bounding box center [519, 271] width 162 height 81
click at [27, 31] on div at bounding box center [24, 24] width 17 height 17
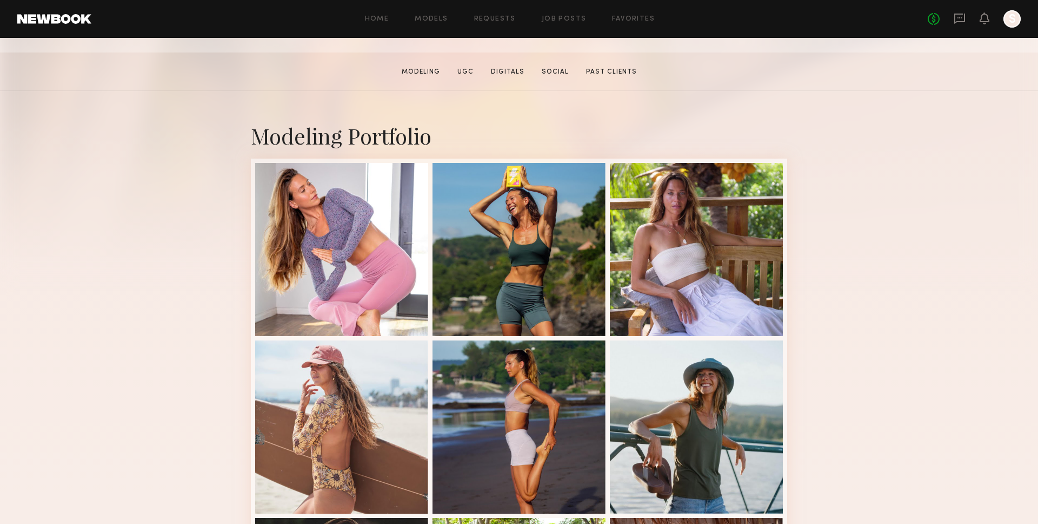
scroll to position [161, 0]
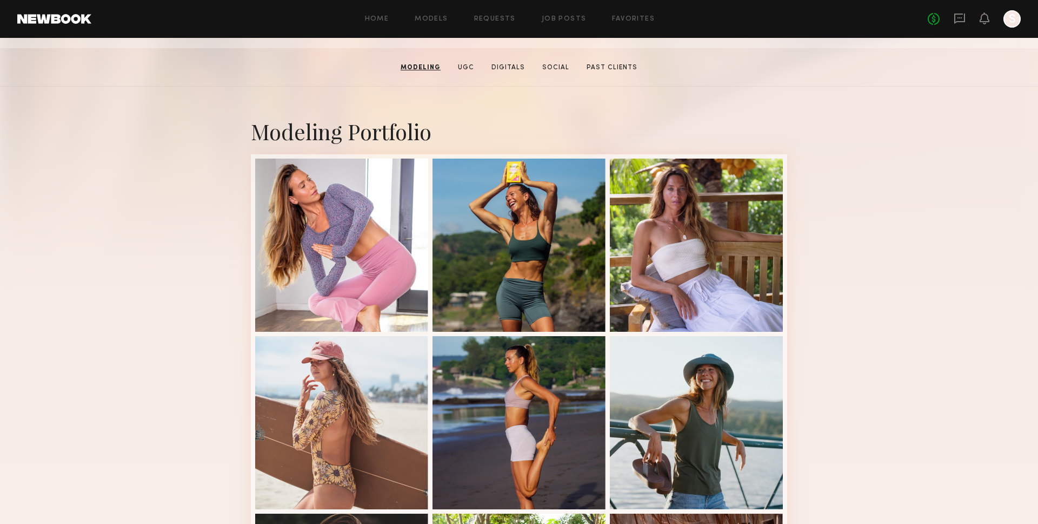
click at [355, 253] on div at bounding box center [341, 244] width 173 height 173
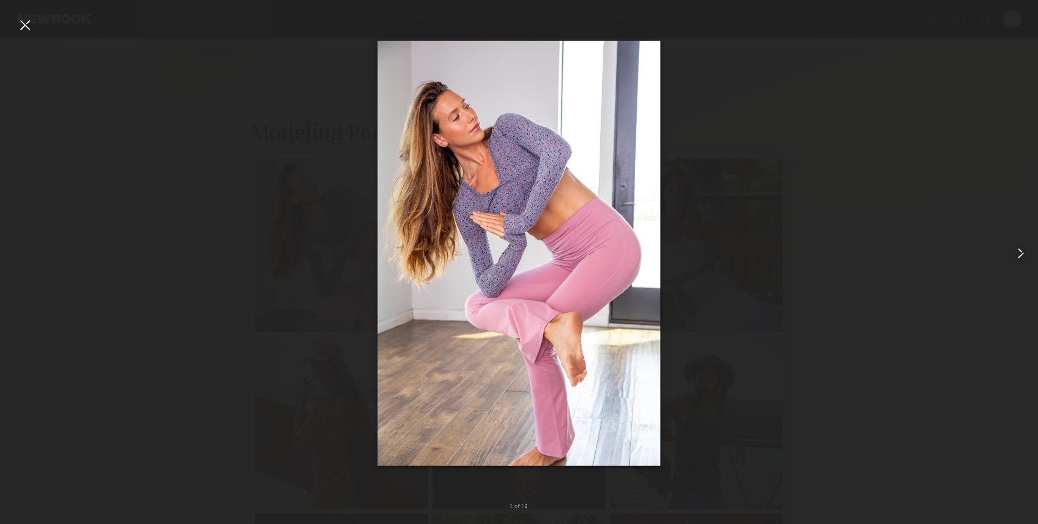
click at [1023, 259] on common-icon at bounding box center [1020, 252] width 17 height 17
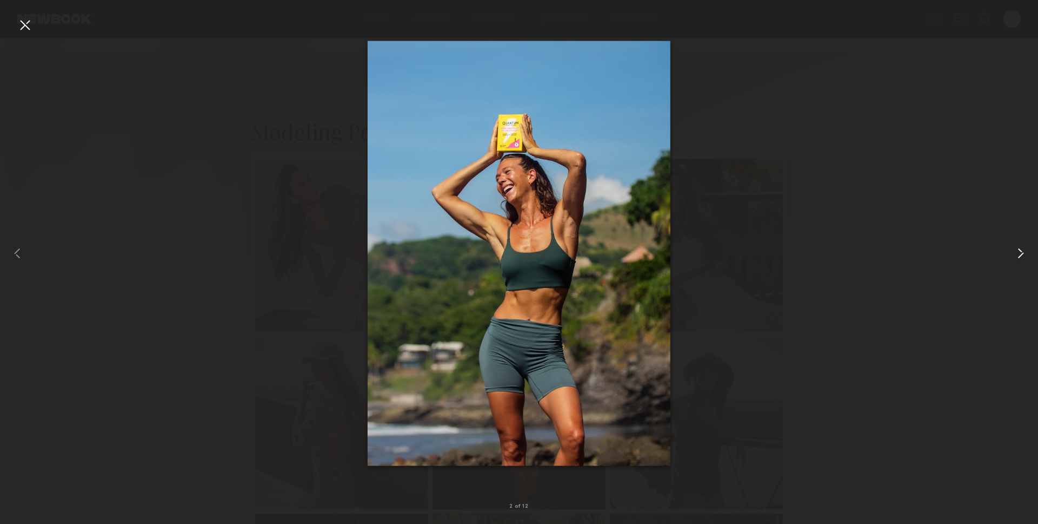
click at [1003, 249] on div at bounding box center [1018, 253] width 42 height 472
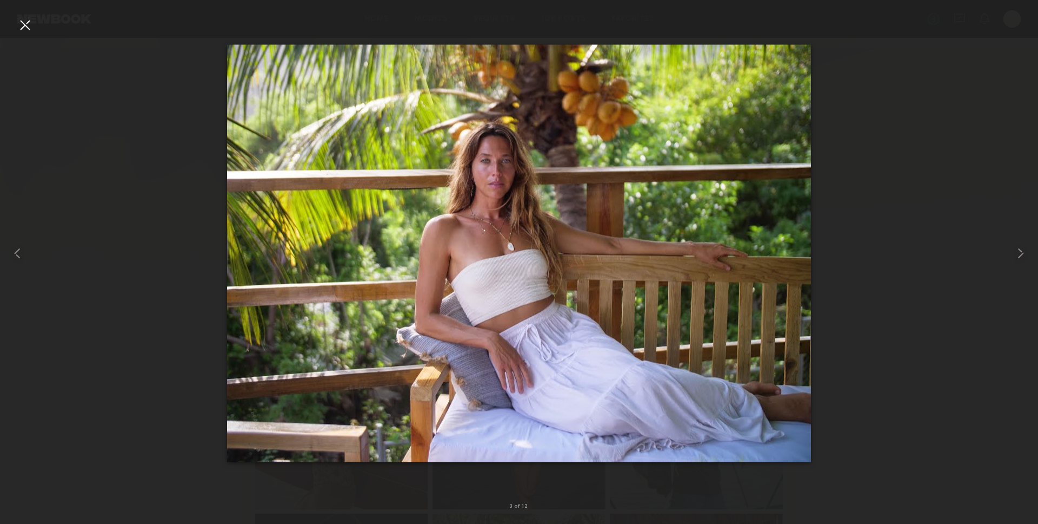
click at [26, 18] on div at bounding box center [24, 24] width 17 height 17
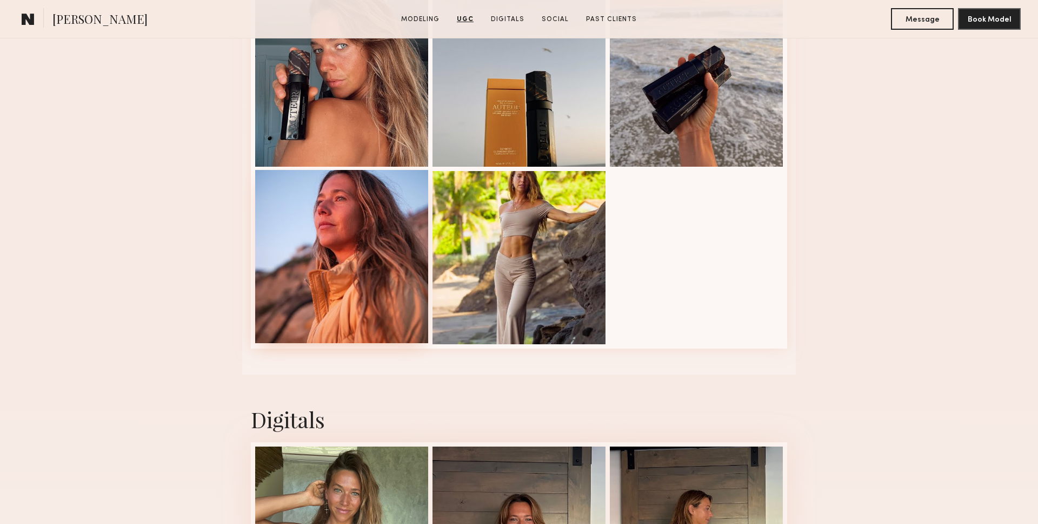
scroll to position [1909, 0]
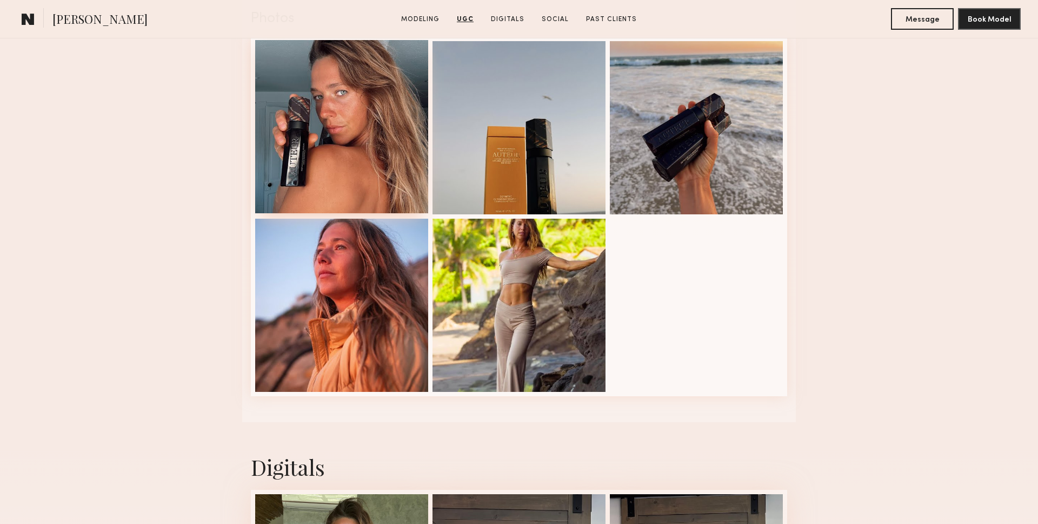
click at [329, 139] on div at bounding box center [341, 126] width 173 height 173
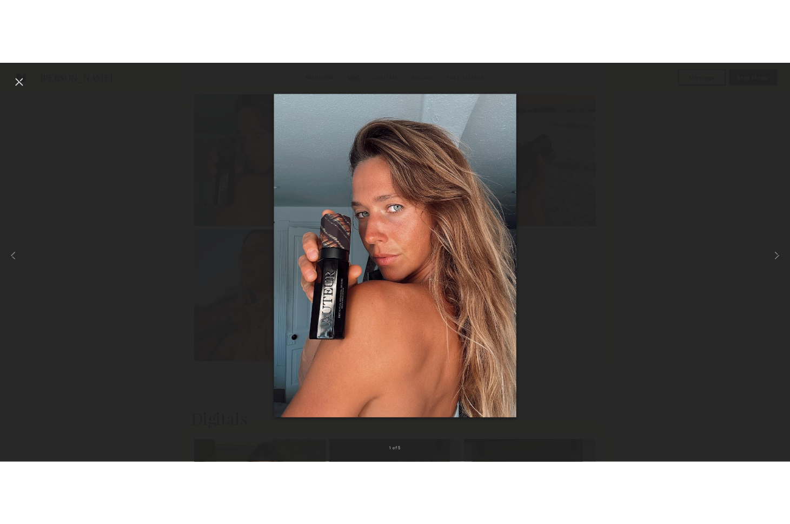
scroll to position [1912, 0]
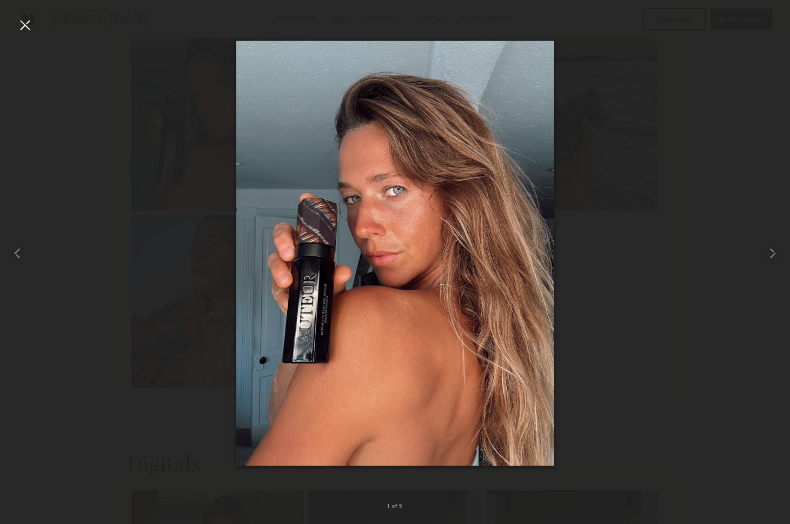
click at [22, 24] on div at bounding box center [24, 24] width 17 height 17
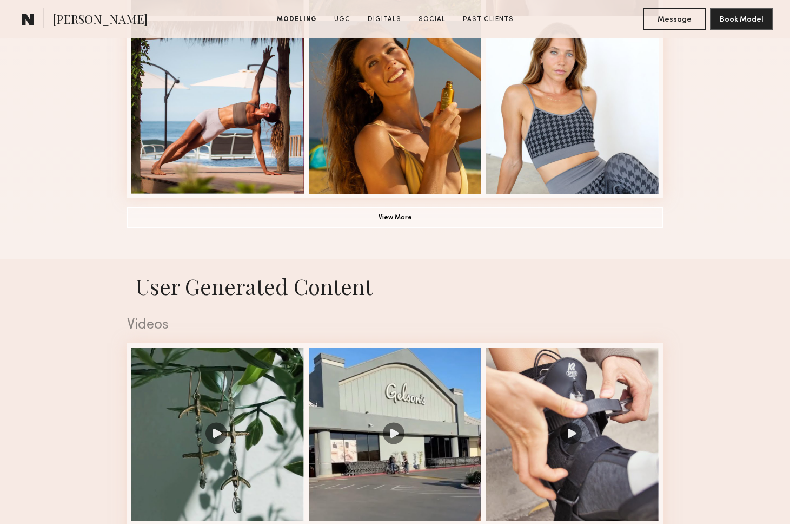
scroll to position [760, 0]
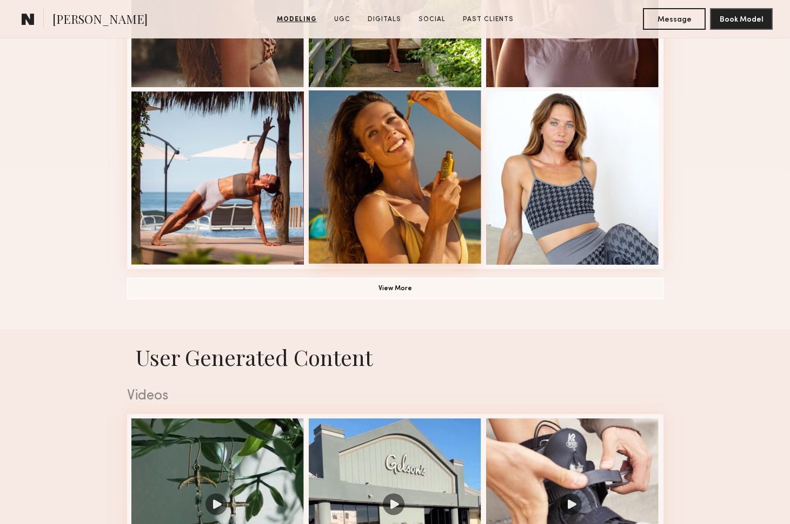
click at [399, 193] on div at bounding box center [395, 176] width 173 height 173
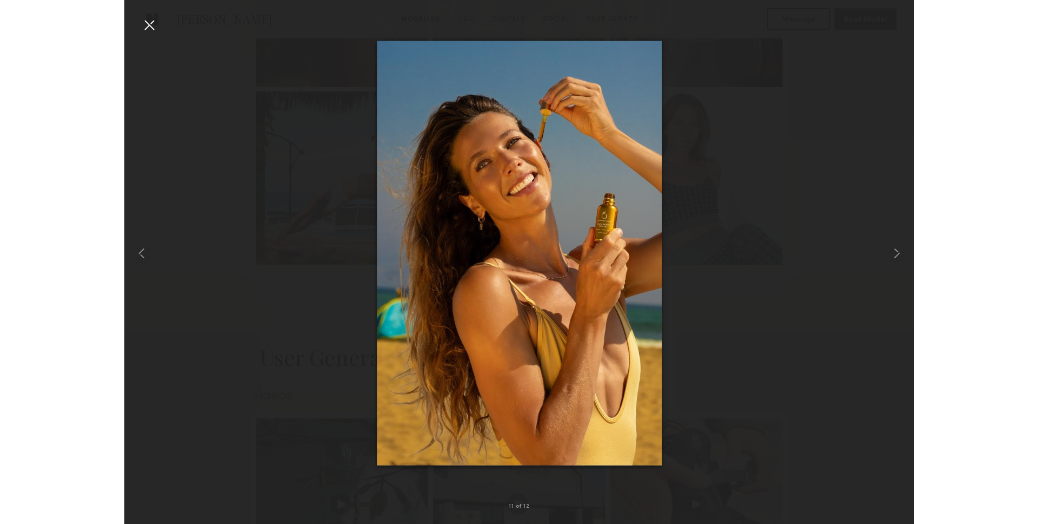
scroll to position [771, 0]
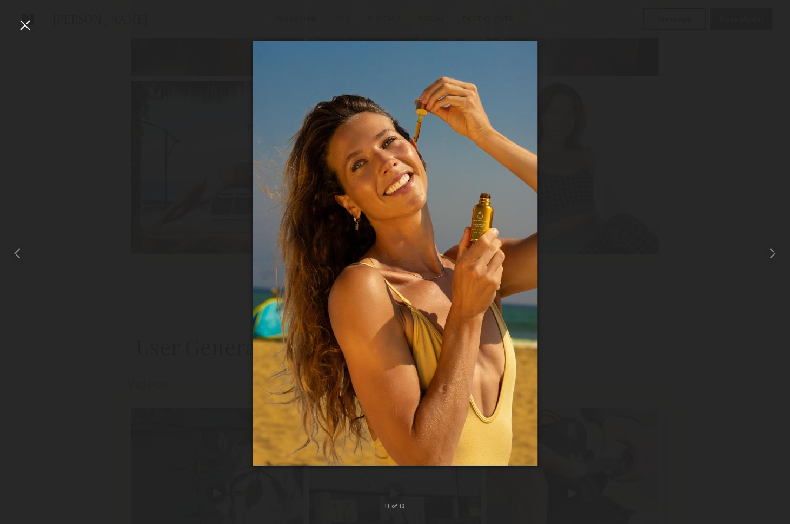
click at [17, 15] on nb-gallery-light "11 of 12" at bounding box center [395, 262] width 790 height 524
click at [18, 18] on div at bounding box center [24, 24] width 17 height 17
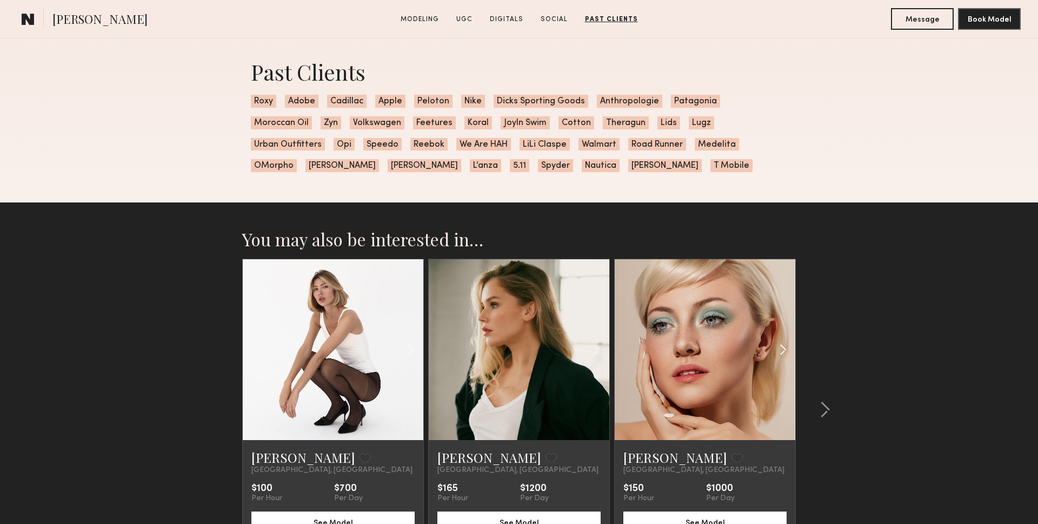
scroll to position [3258, 0]
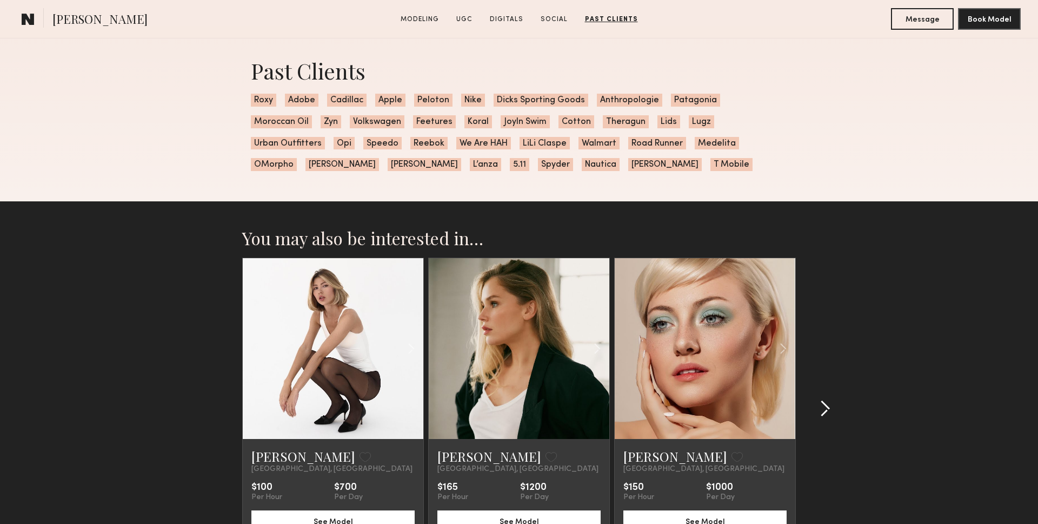
click at [835, 407] on div at bounding box center [822, 408] width 52 height 302
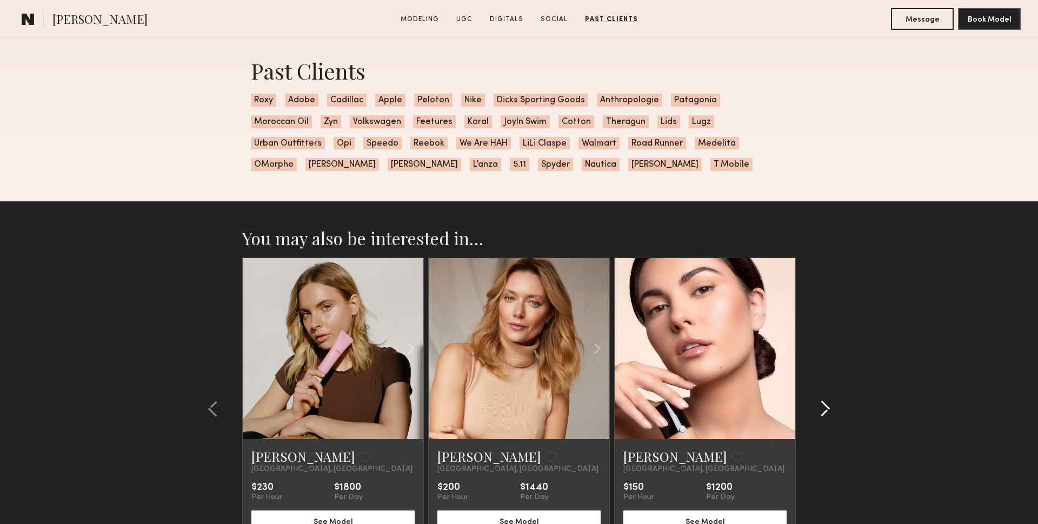
click at [835, 407] on div at bounding box center [822, 408] width 52 height 302
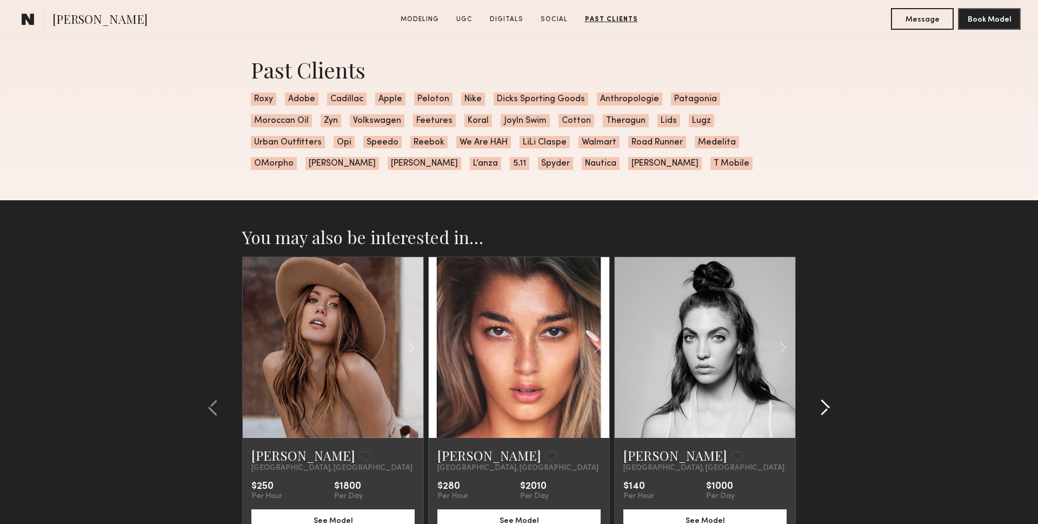
scroll to position [3261, 0]
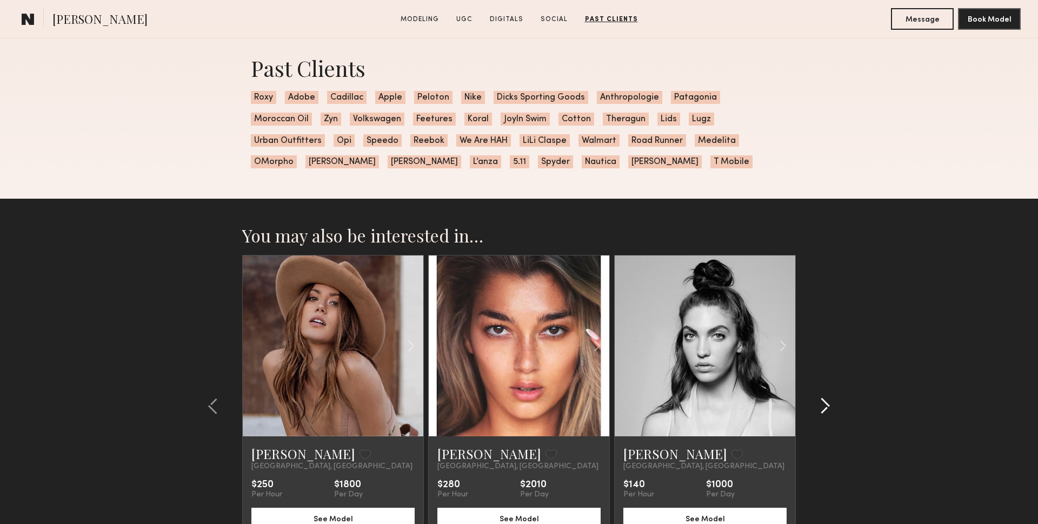
click at [835, 407] on div at bounding box center [822, 406] width 52 height 302
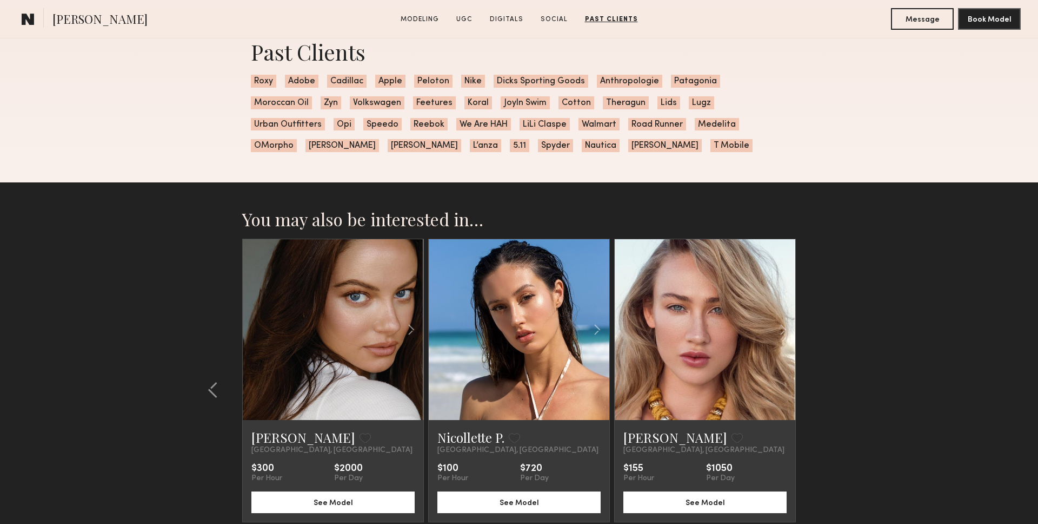
scroll to position [3283, 0]
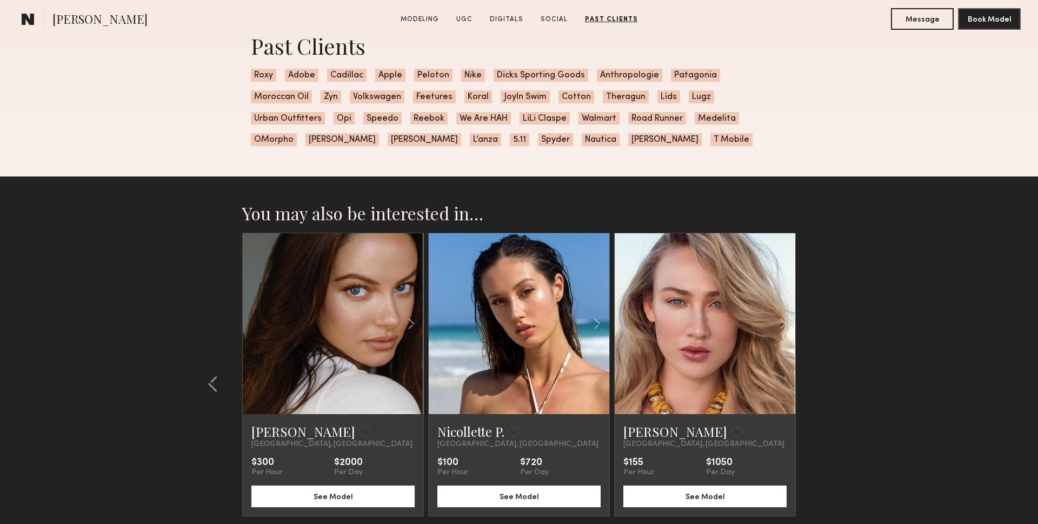
click at [132, 263] on section "You may also be interested in… Masha B. Favorite Los Angeles, CA $100 Per Hour …" at bounding box center [519, 395] width 1038 height 438
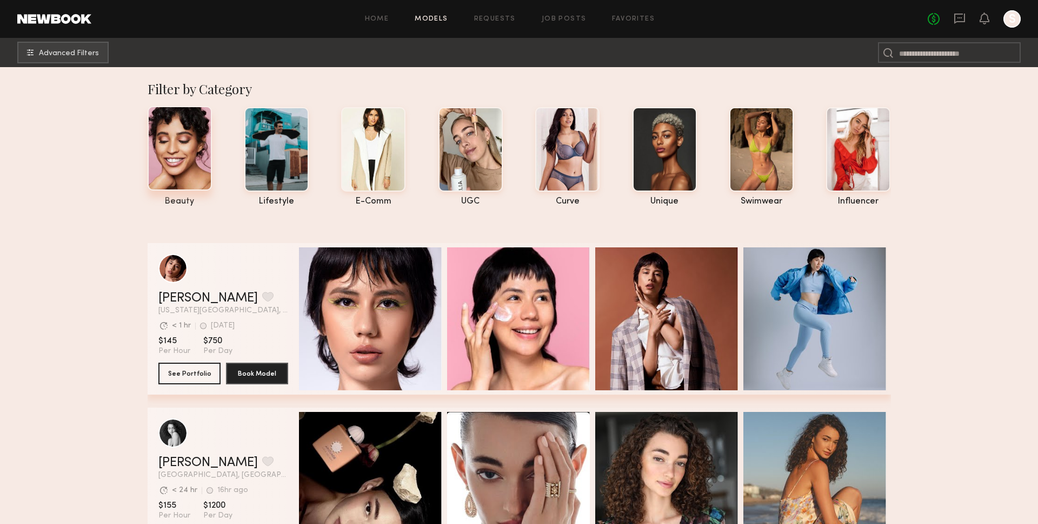
click at [160, 153] on div at bounding box center [180, 148] width 64 height 84
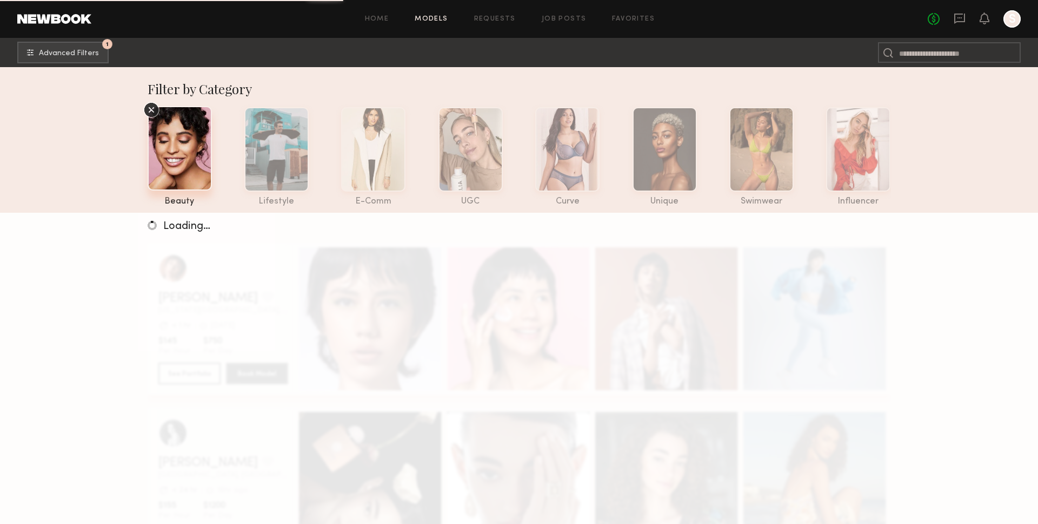
click at [144, 110] on icon at bounding box center [151, 110] width 16 height 16
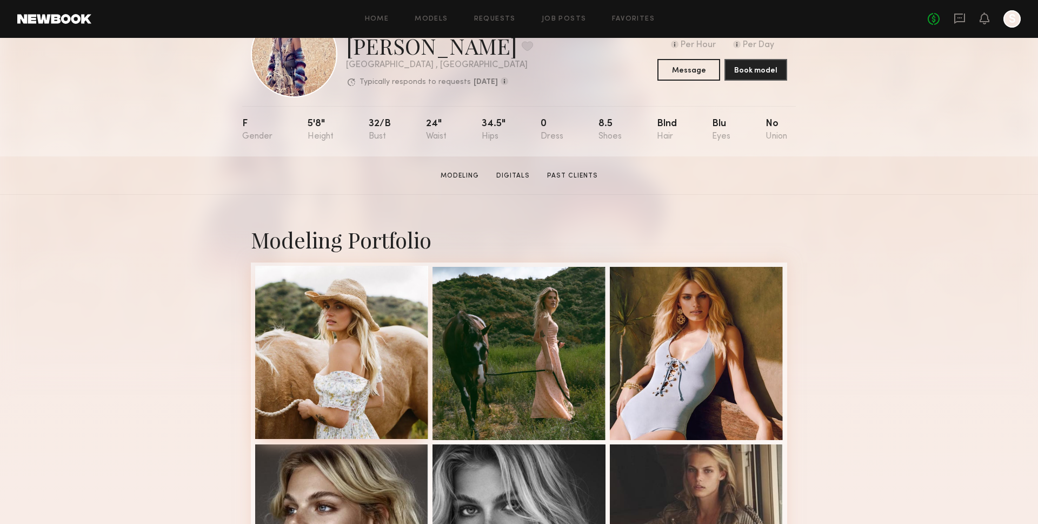
scroll to position [74, 0]
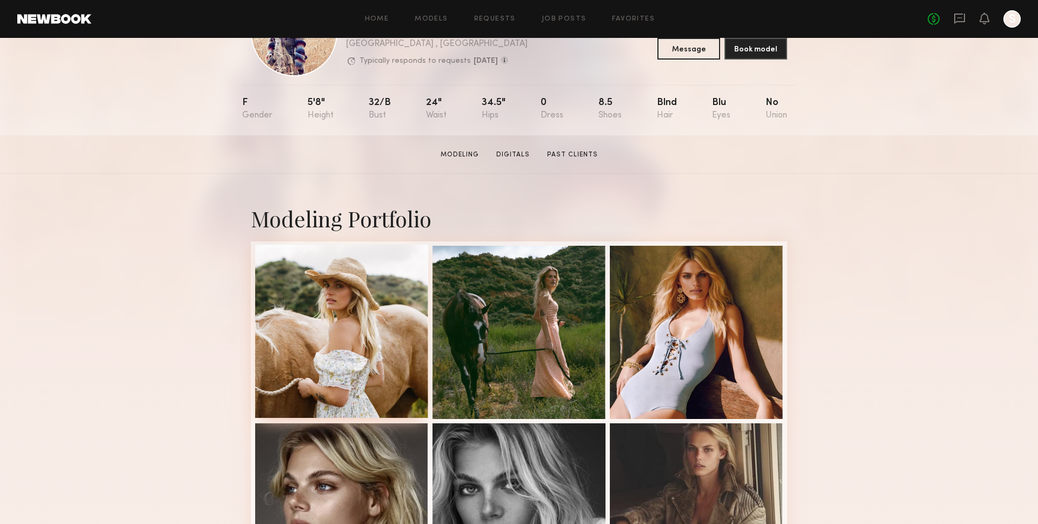
click at [340, 372] on div at bounding box center [341, 330] width 173 height 173
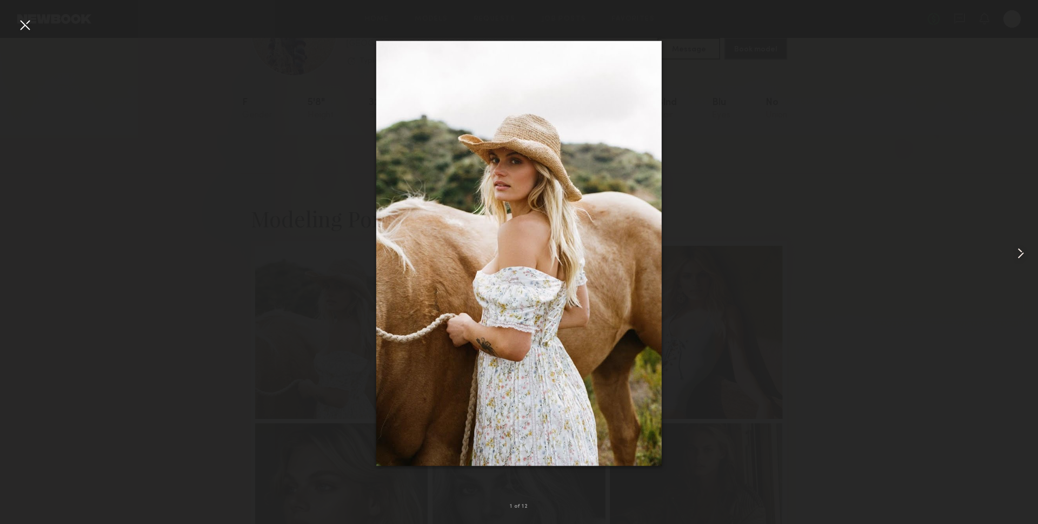
click at [1021, 241] on div at bounding box center [1018, 253] width 42 height 472
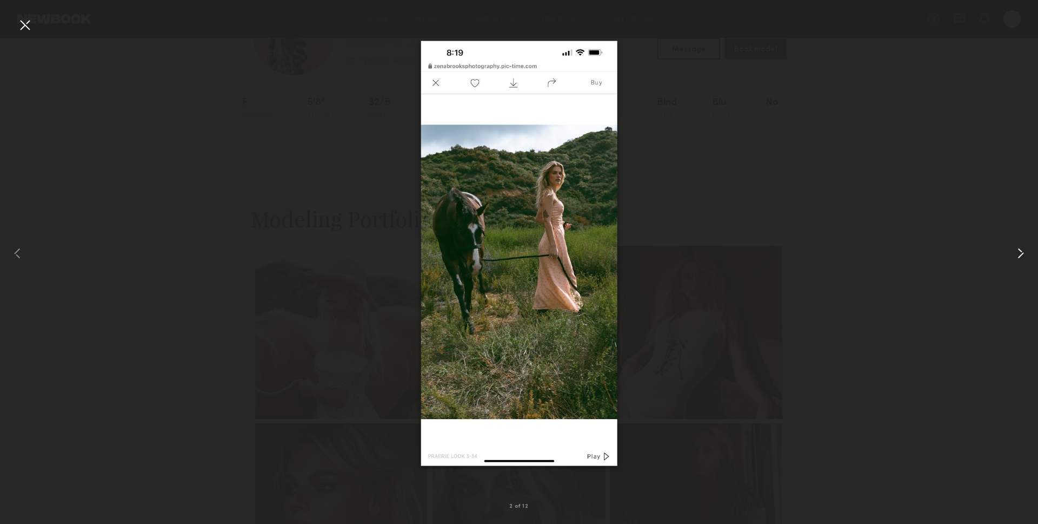
click at [1014, 249] on common-icon at bounding box center [1020, 252] width 17 height 17
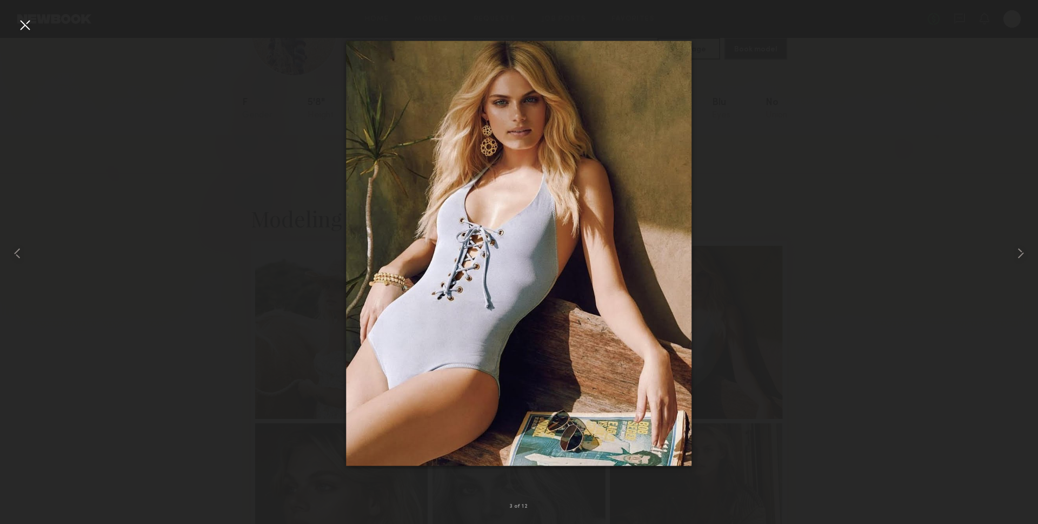
click at [29, 32] on div at bounding box center [24, 24] width 17 height 17
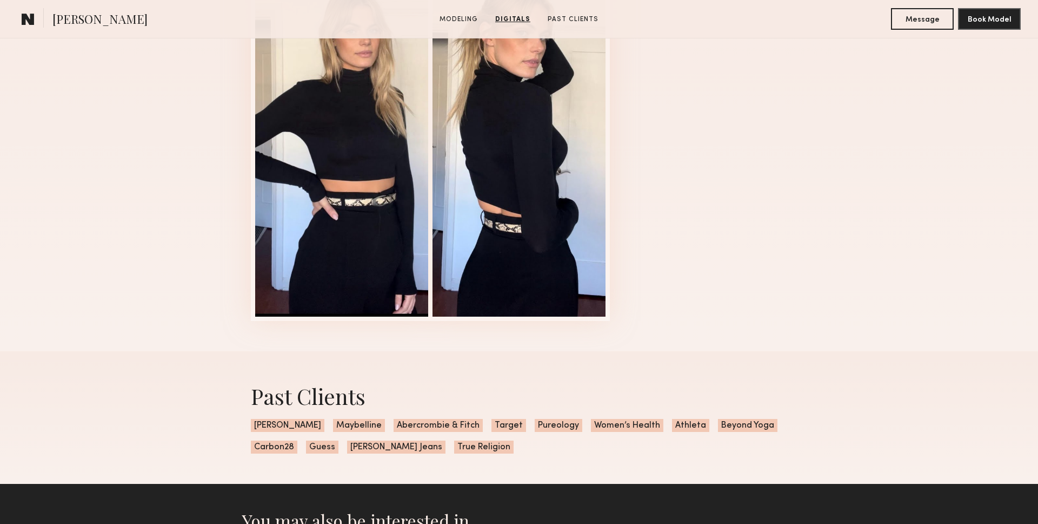
scroll to position [1593, 0]
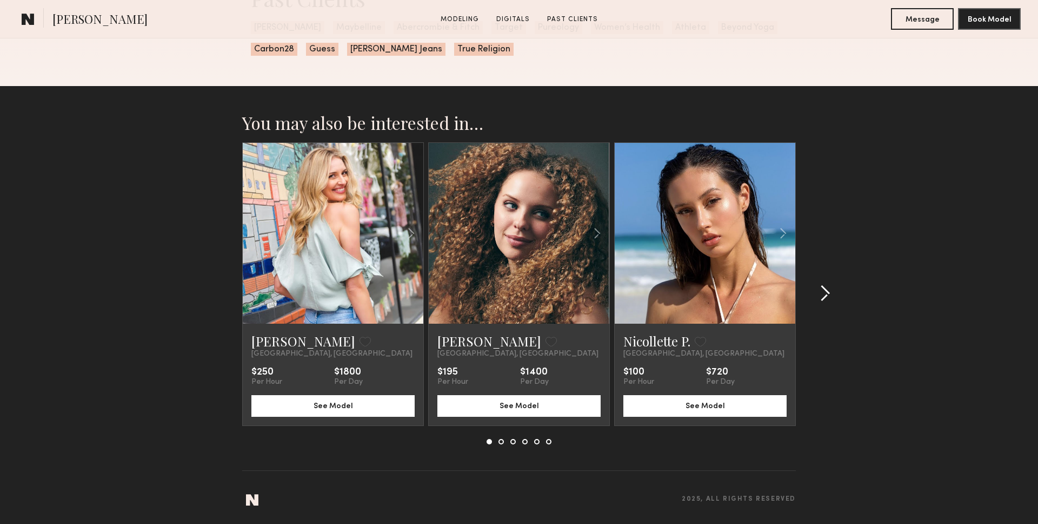
click at [832, 296] on div at bounding box center [822, 293] width 52 height 302
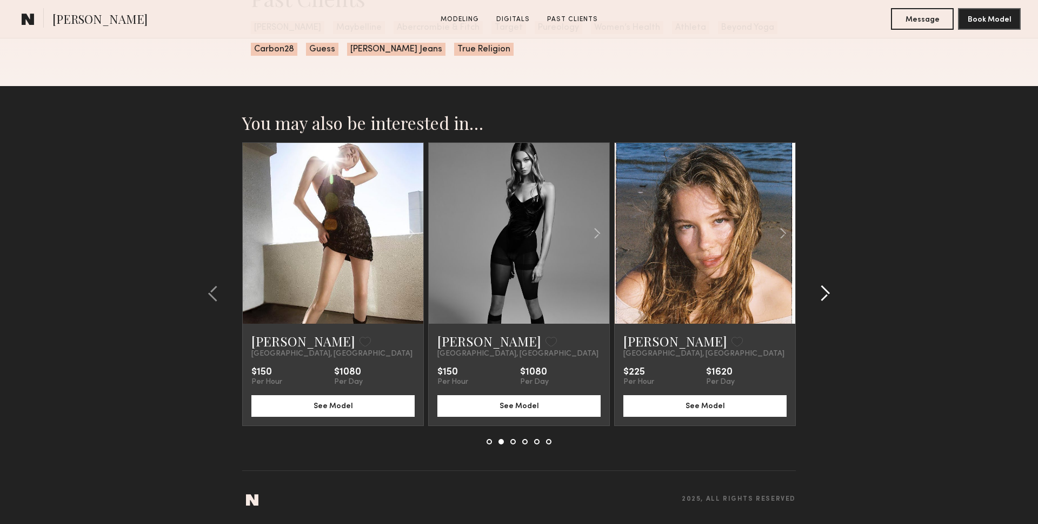
click at [831, 296] on div at bounding box center [822, 293] width 52 height 302
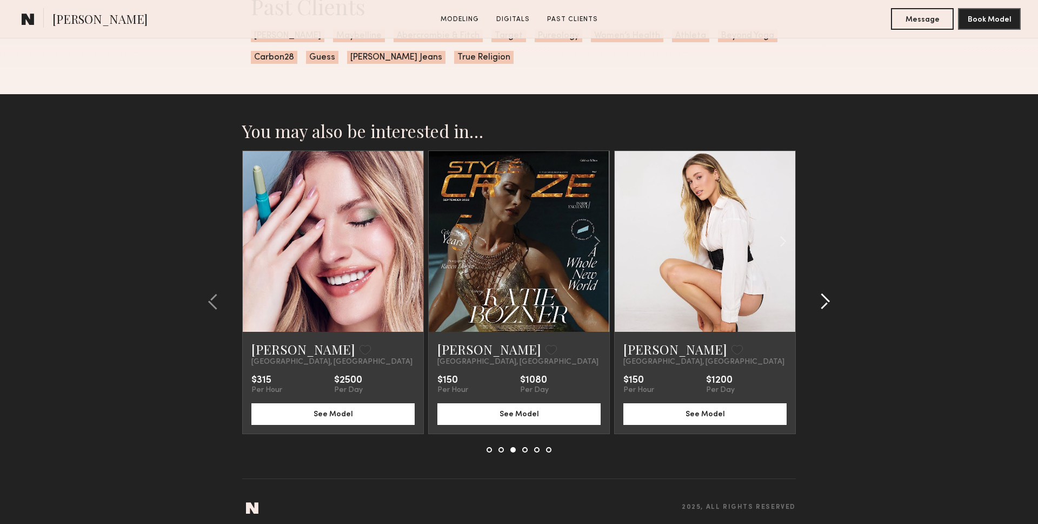
scroll to position [1586, 0]
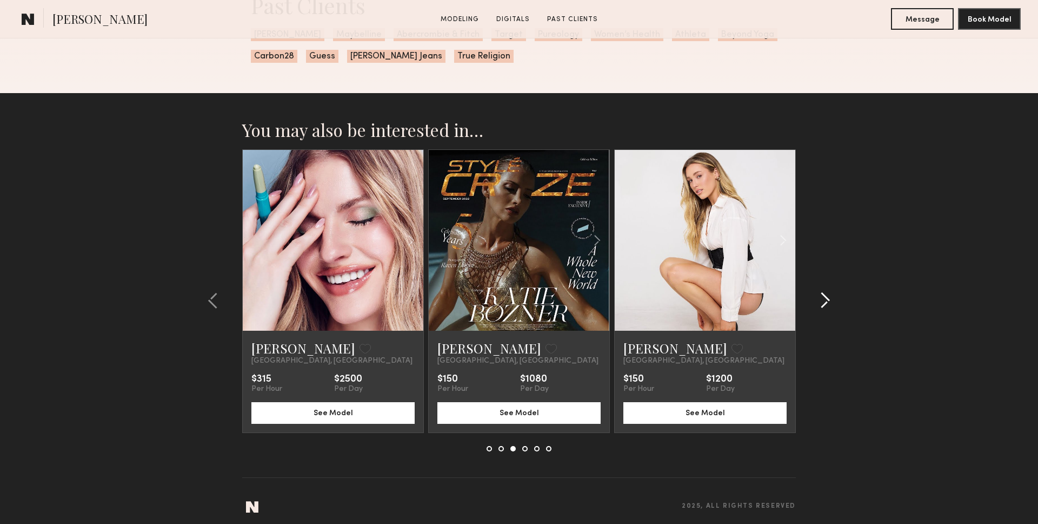
click at [831, 296] on div at bounding box center [822, 300] width 52 height 302
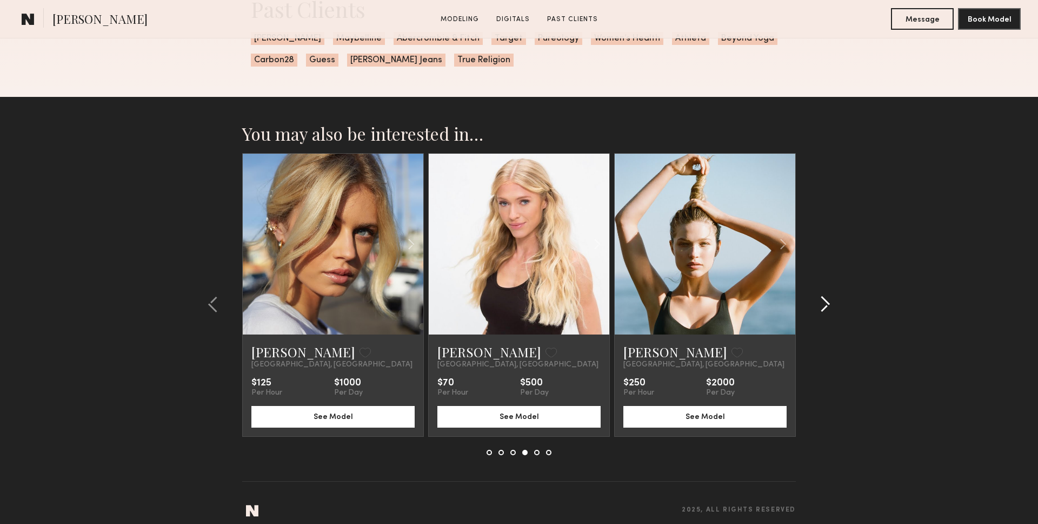
scroll to position [1582, 0]
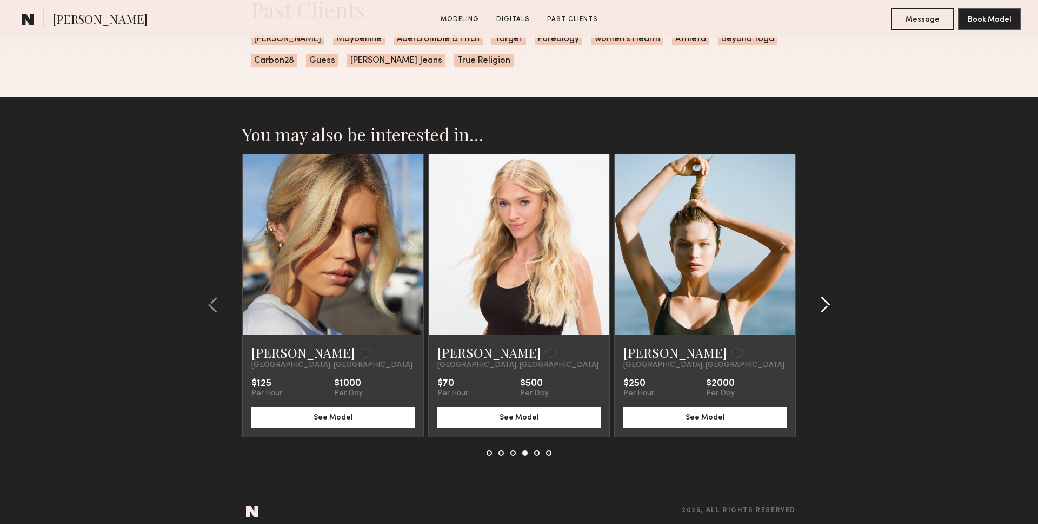
click at [831, 296] on div at bounding box center [822, 305] width 52 height 302
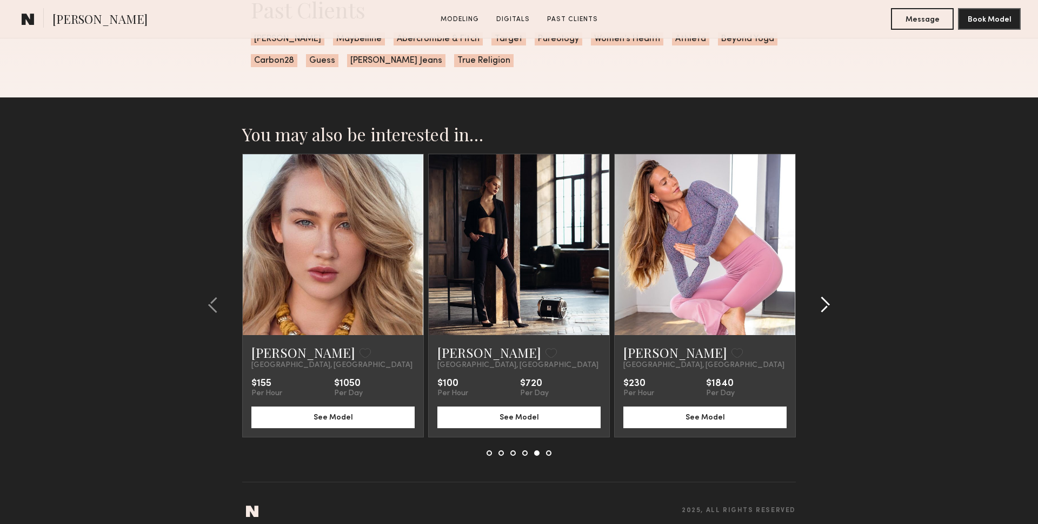
click at [831, 296] on div at bounding box center [822, 305] width 52 height 302
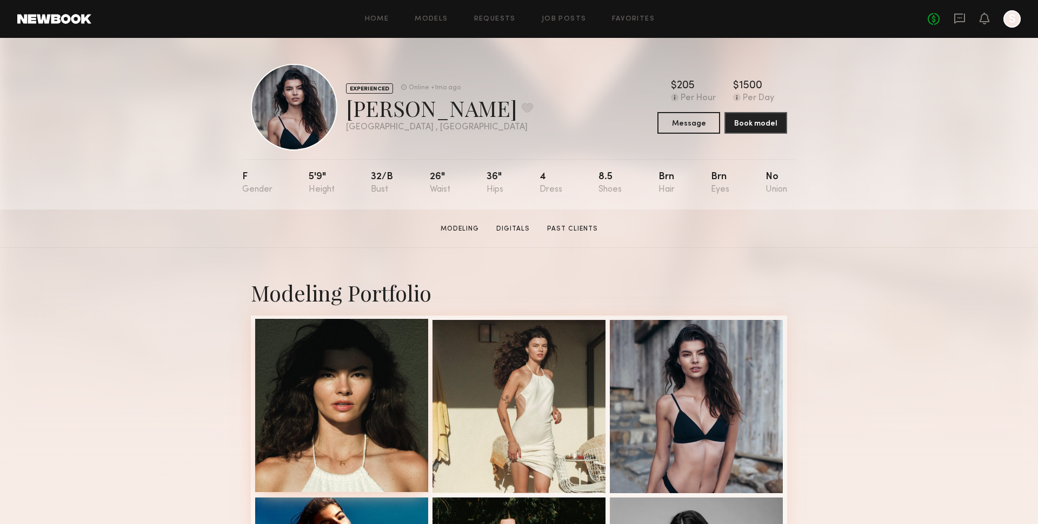
click at [335, 415] on div at bounding box center [341, 405] width 173 height 173
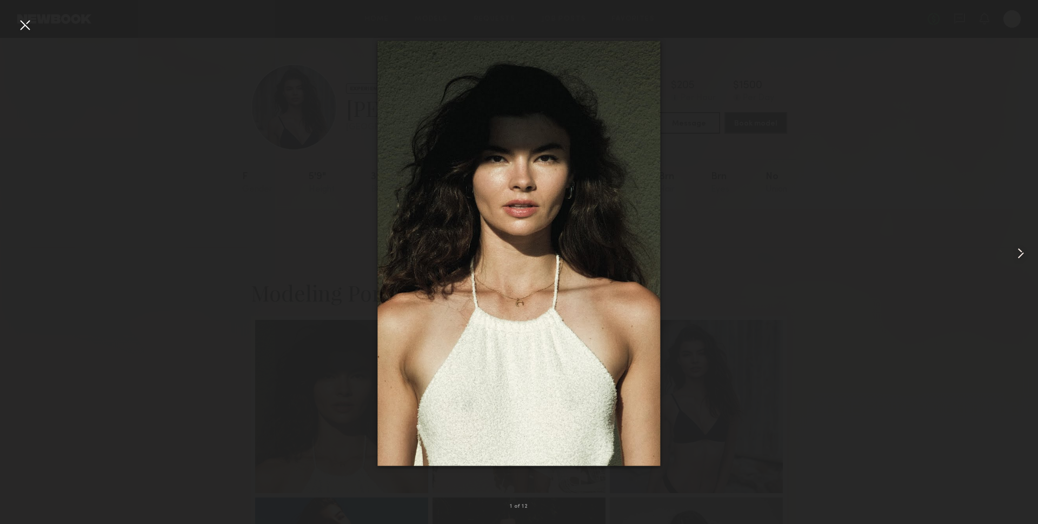
click at [1017, 248] on common-icon at bounding box center [1020, 252] width 17 height 17
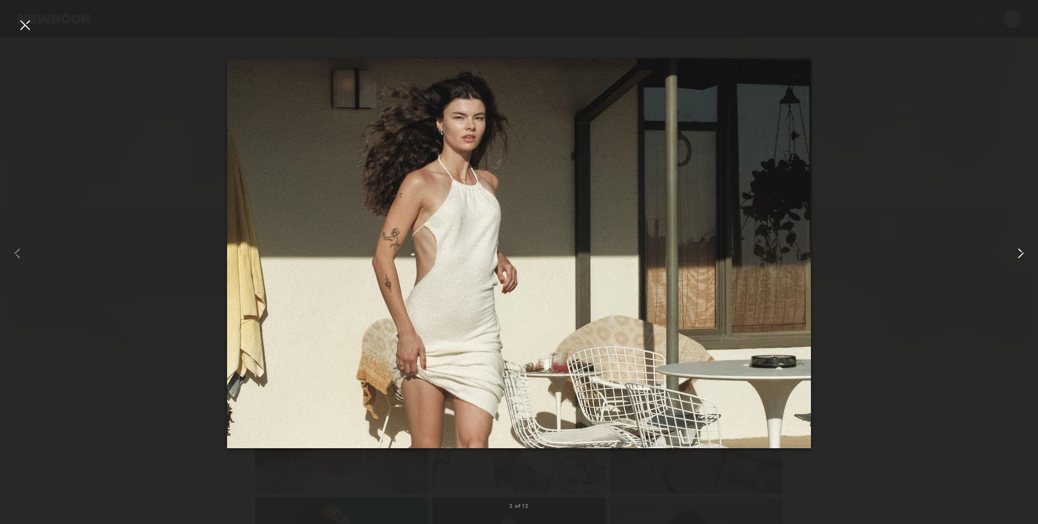
drag, startPoint x: 1023, startPoint y: 250, endPoint x: 1023, endPoint y: 206, distance: 43.8
click at [1023, 250] on common-icon at bounding box center [1020, 252] width 17 height 17
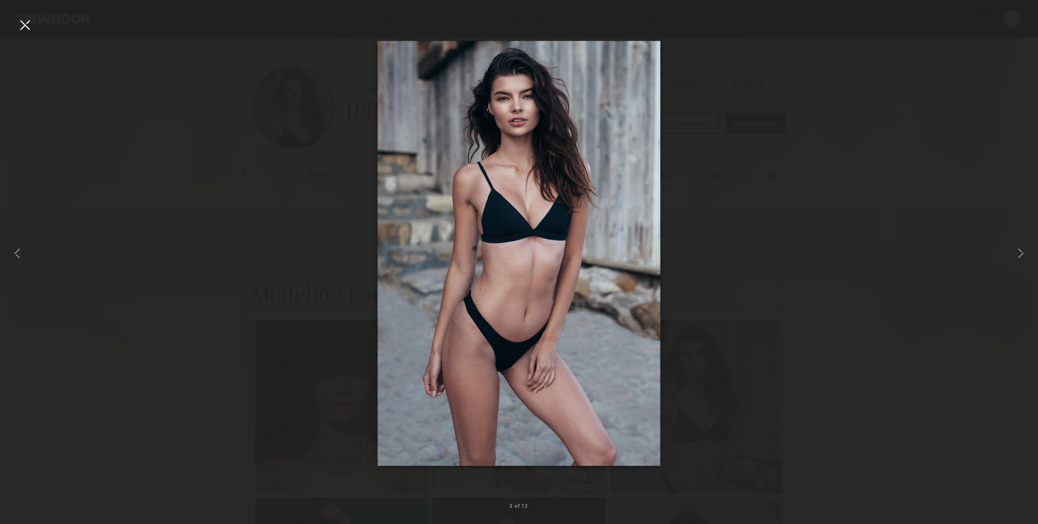
click at [975, 64] on div at bounding box center [519, 253] width 1038 height 472
click at [37, 33] on div at bounding box center [21, 253] width 42 height 472
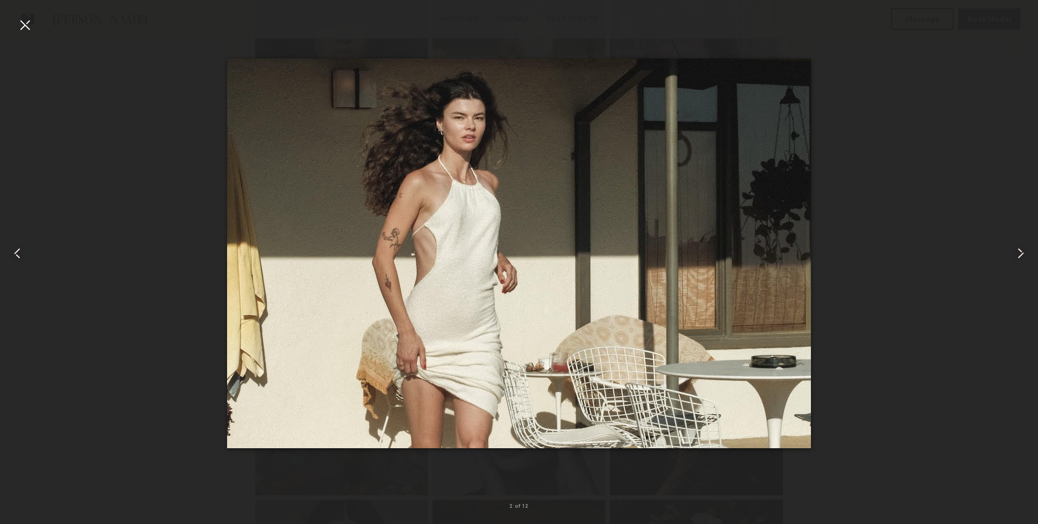
scroll to position [513, 0]
click at [24, 28] on div at bounding box center [24, 24] width 17 height 17
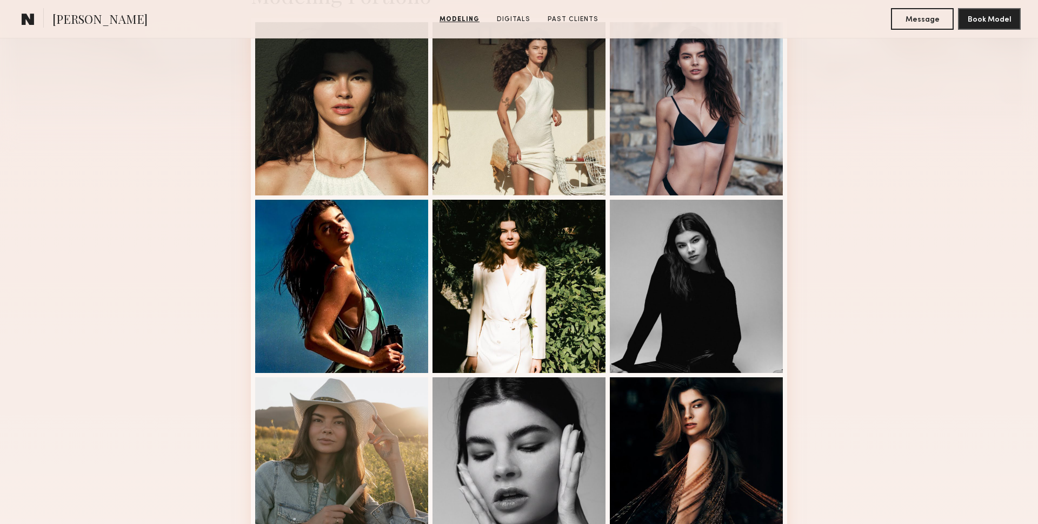
scroll to position [267, 0]
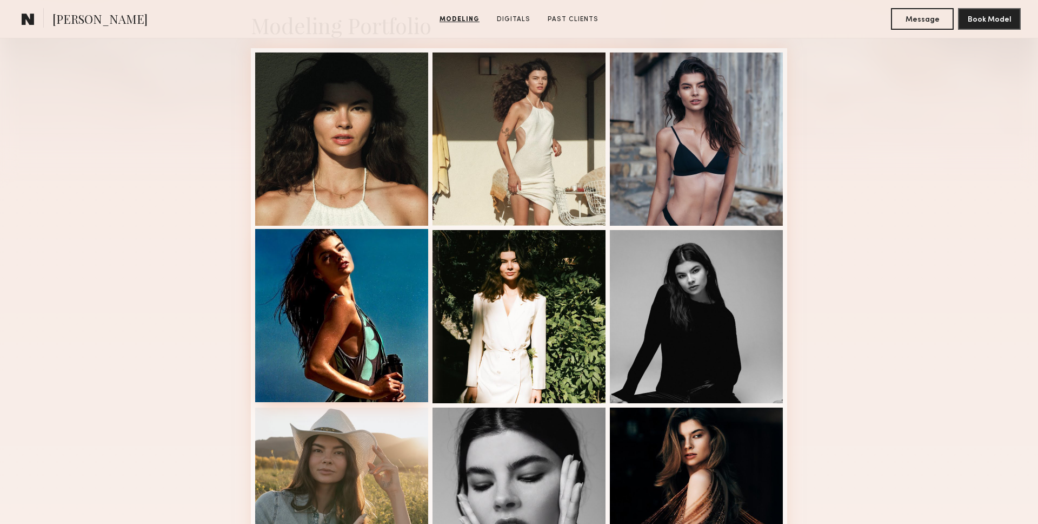
click at [334, 337] on div at bounding box center [341, 315] width 173 height 173
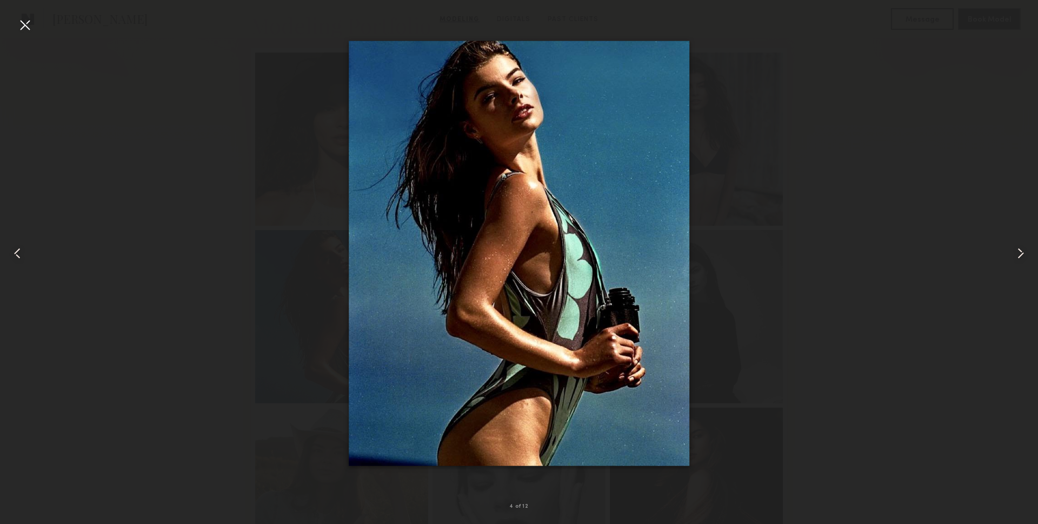
click at [1025, 257] on common-icon at bounding box center [1020, 252] width 17 height 17
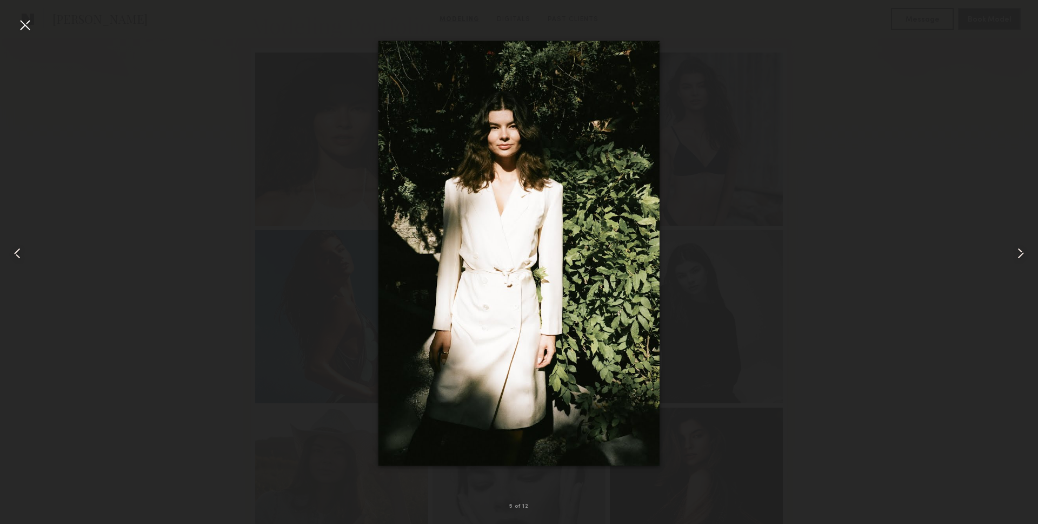
click at [31, 23] on div at bounding box center [24, 24] width 17 height 17
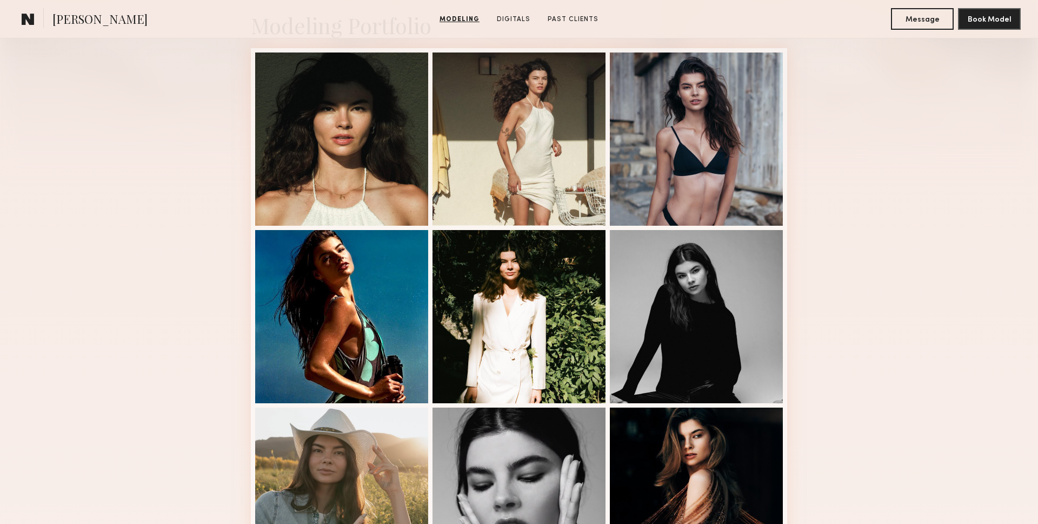
click at [153, 143] on div "Modeling Portfolio View More" at bounding box center [519, 402] width 1038 height 842
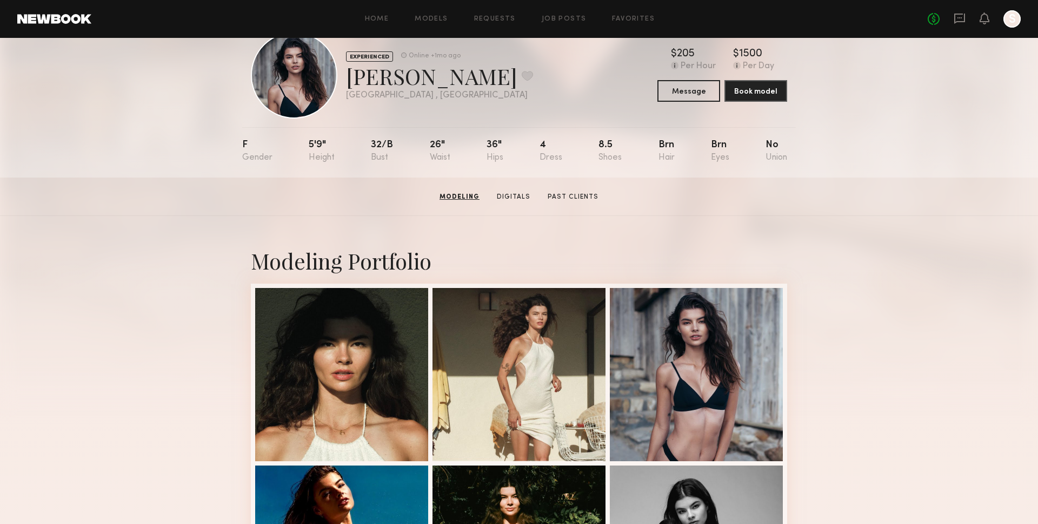
scroll to position [0, 0]
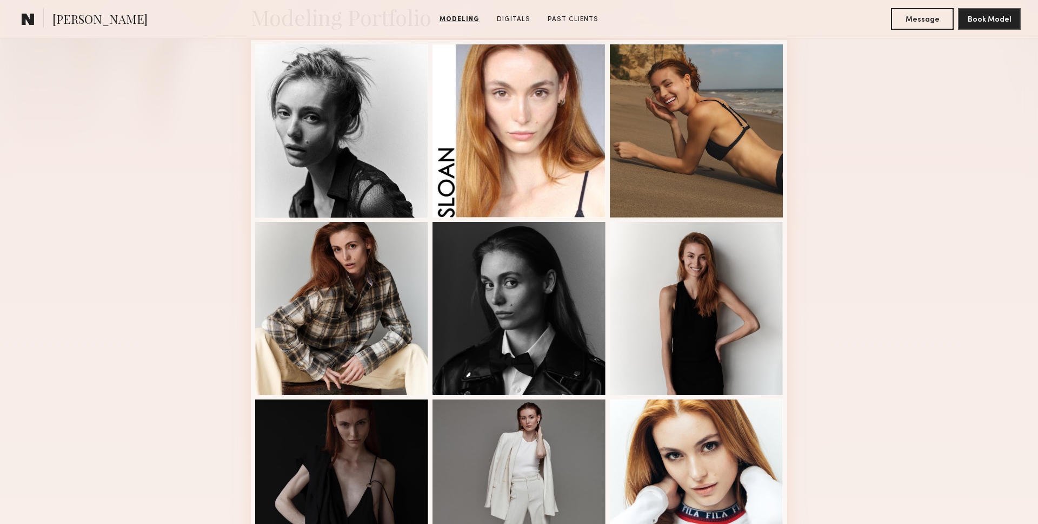
scroll to position [271, 0]
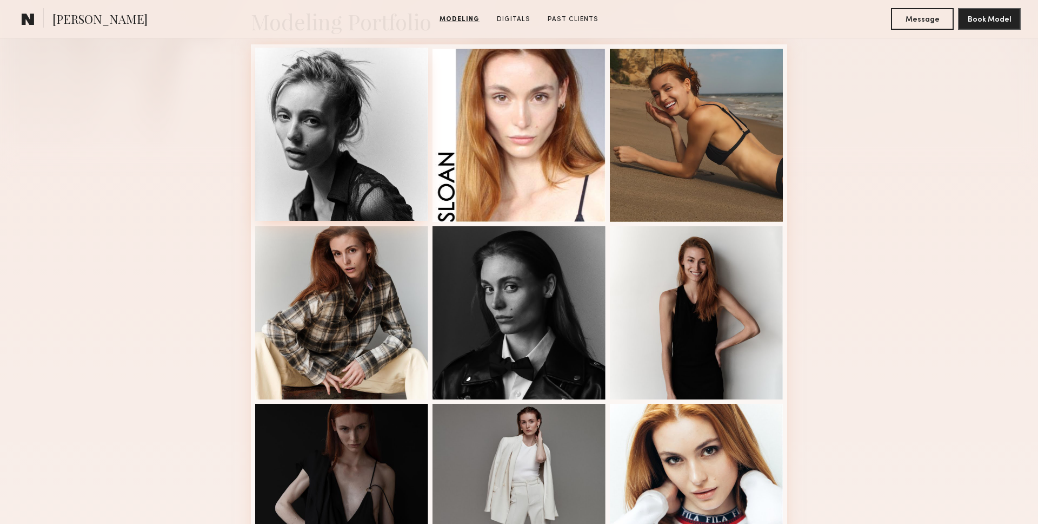
click at [349, 147] on div at bounding box center [341, 134] width 173 height 173
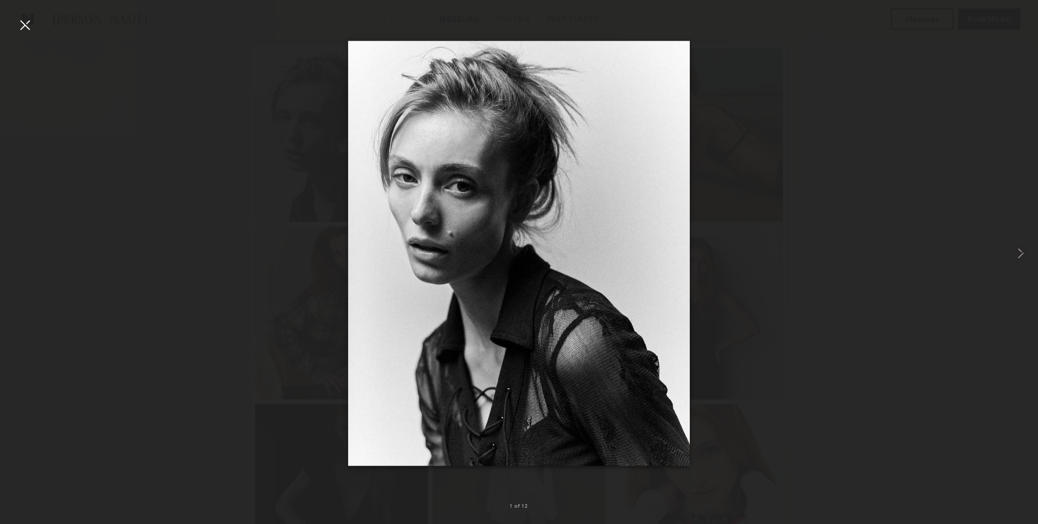
click at [30, 24] on div at bounding box center [24, 24] width 17 height 17
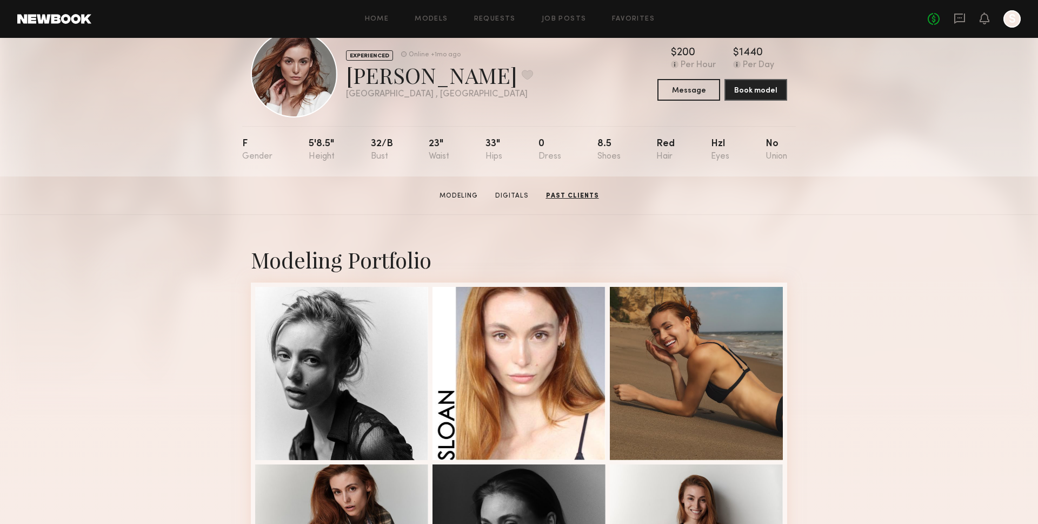
scroll to position [0, 0]
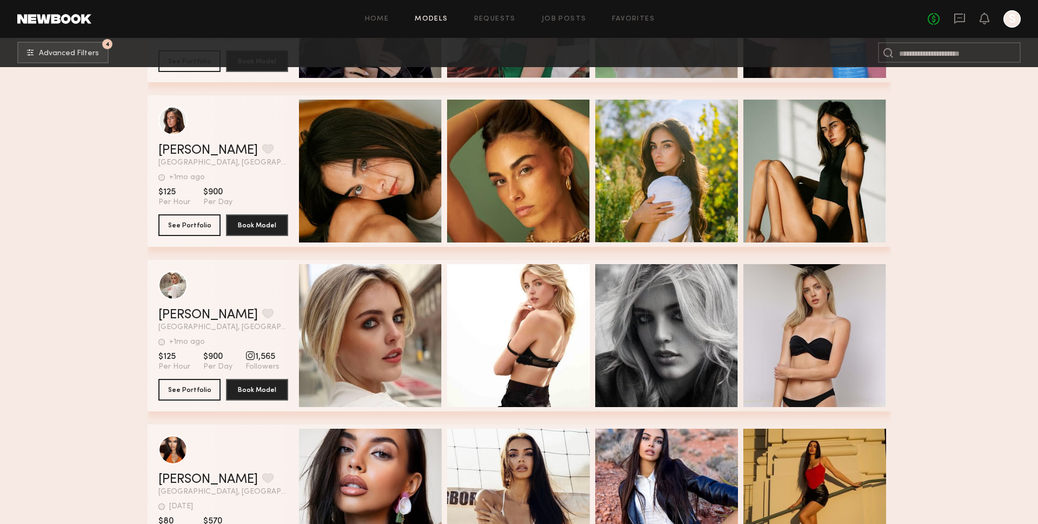
scroll to position [56900, 0]
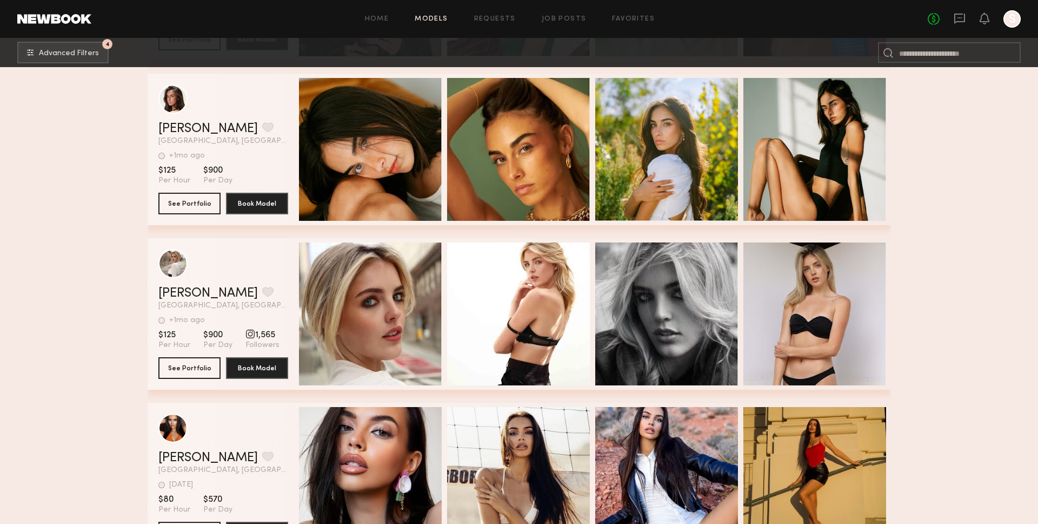
click at [589, 240] on div "Quick Preview Quick Preview Quick Preview Quick Preview" at bounding box center [593, 313] width 588 height 151
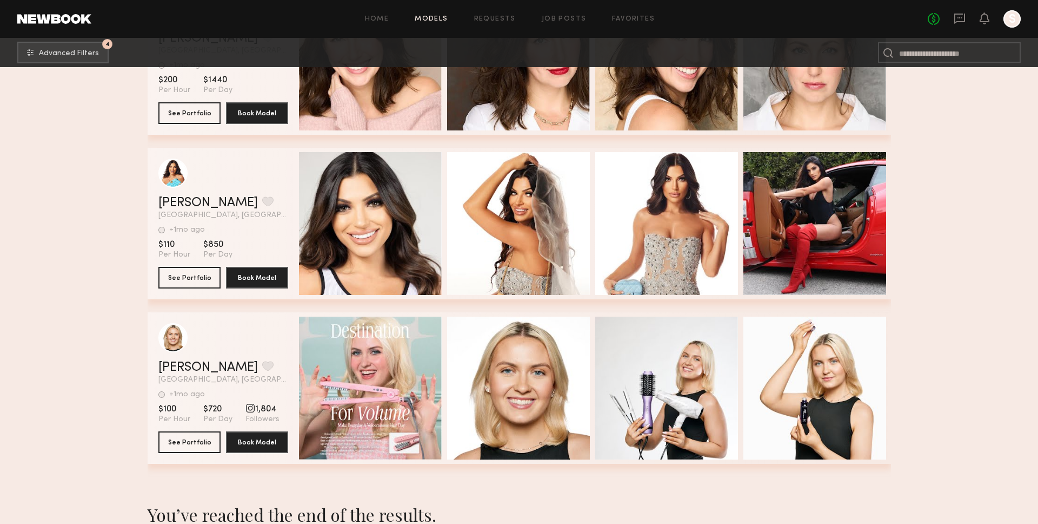
scroll to position [61553, 0]
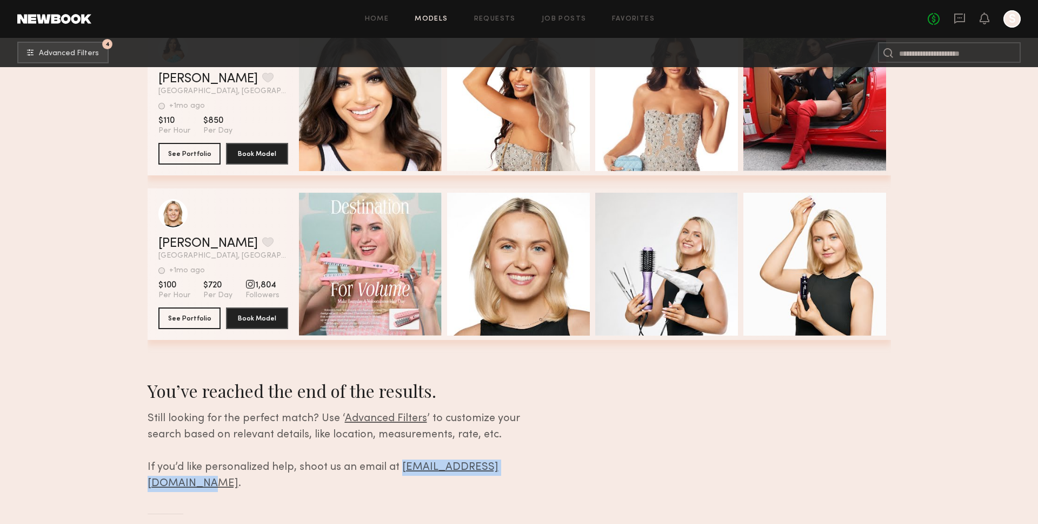
drag, startPoint x: 545, startPoint y: 469, endPoint x: 405, endPoint y: 462, distance: 140.3
click at [400, 464] on div "Still looking for the perfect match? Use ‘ Advanced Filters ’ to customize your…" at bounding box center [351, 450] width 407 height 81
copy link "[EMAIL_ADDRESS][DOMAIN_NAME]"
